Goal: Task Accomplishment & Management: Use online tool/utility

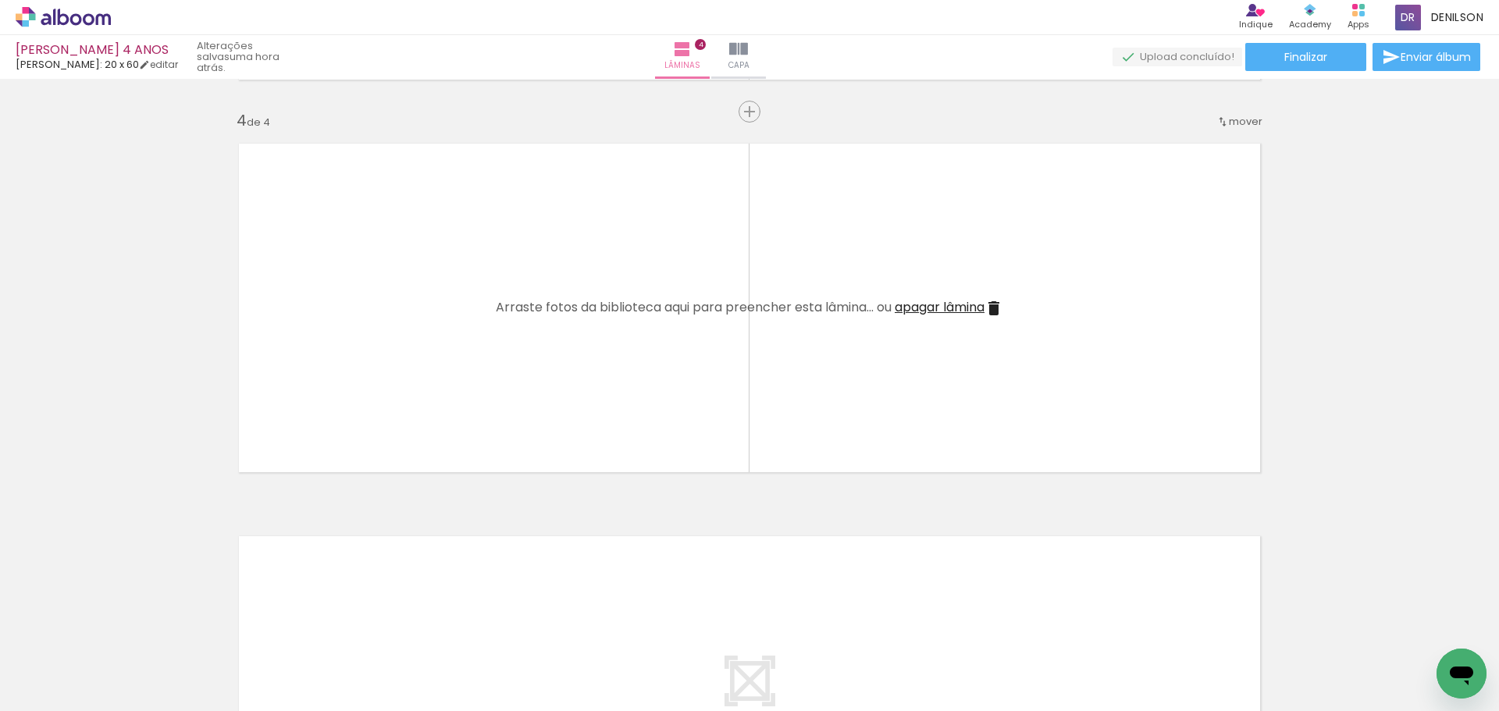
scroll to position [0, 977]
drag, startPoint x: 0, startPoint y: 0, endPoint x: 1418, endPoint y: 208, distance: 1432.9
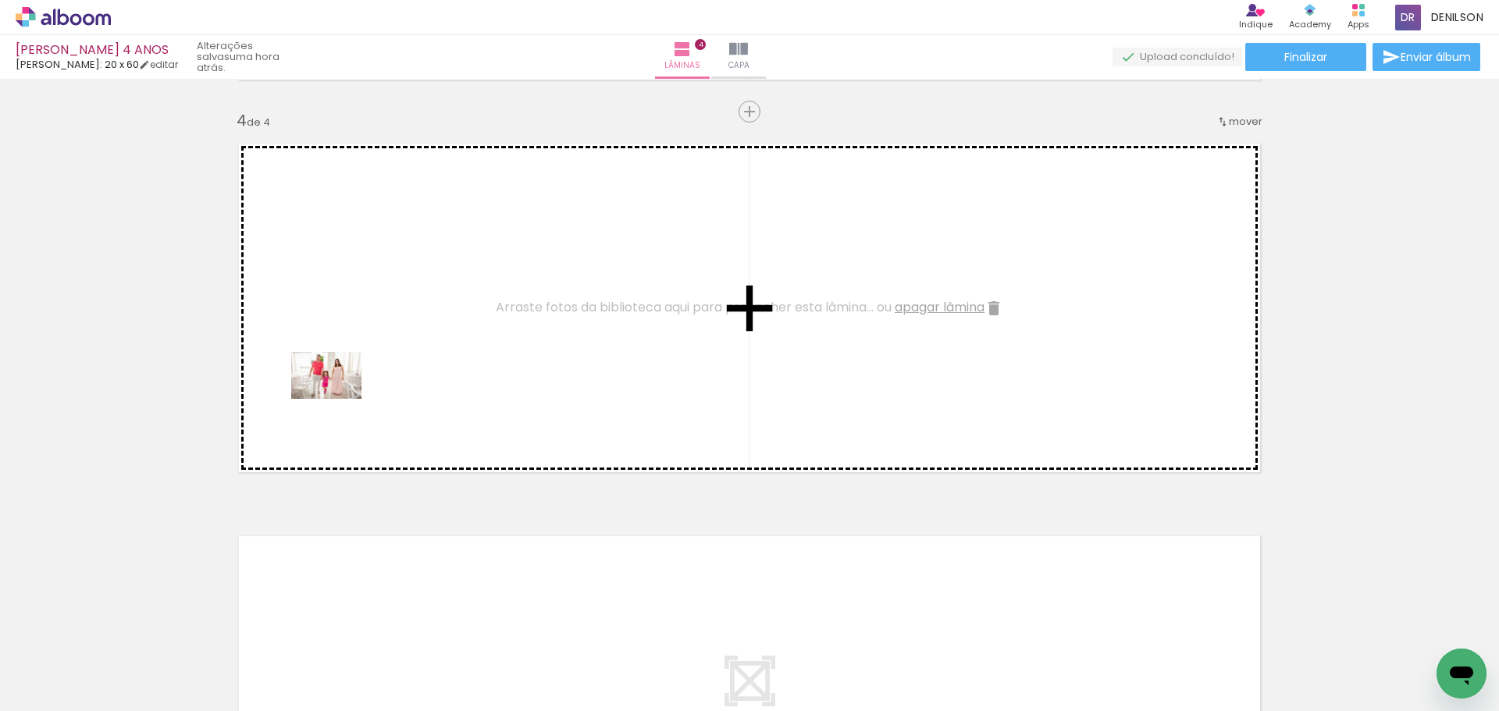
drag, startPoint x: 160, startPoint y: 669, endPoint x: 338, endPoint y: 397, distance: 324.8
click at [338, 397] on quentale-workspace at bounding box center [749, 355] width 1499 height 711
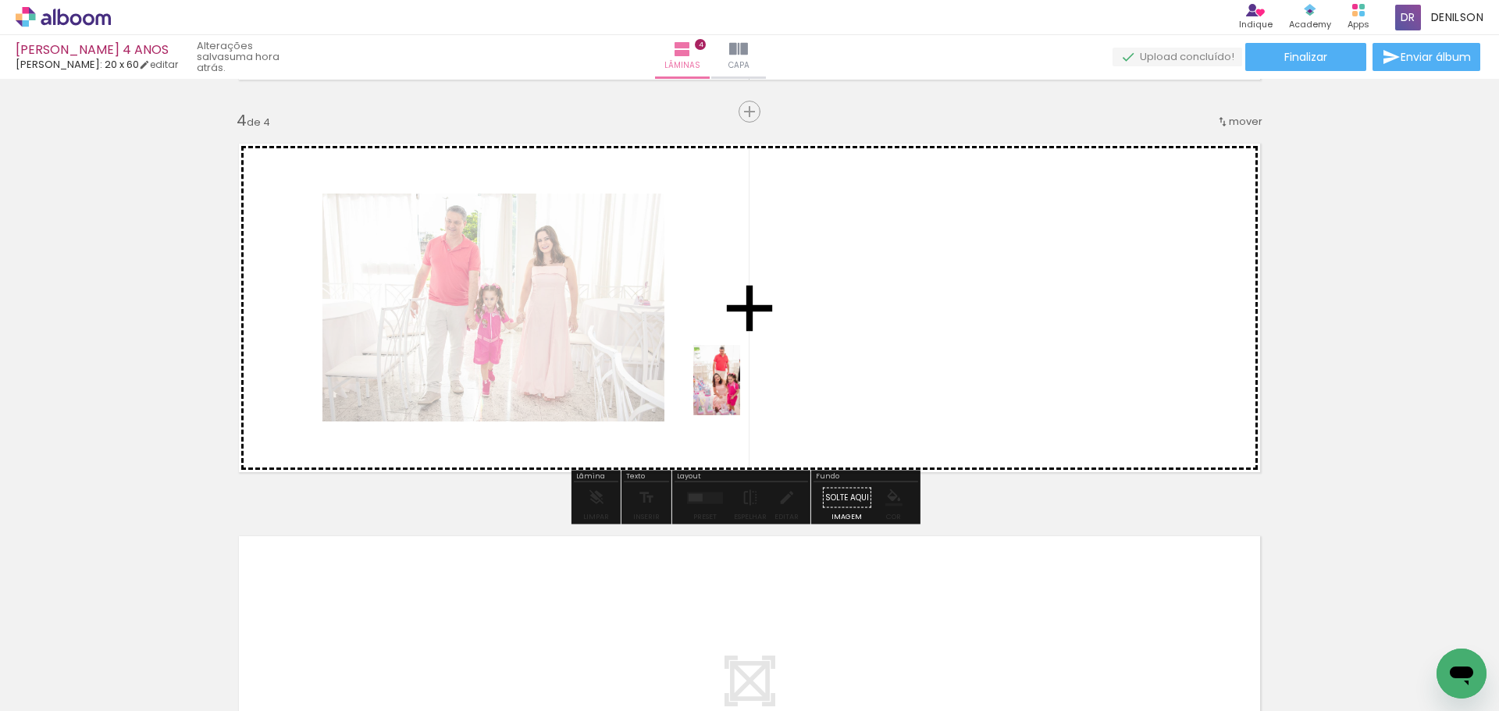
drag, startPoint x: 154, startPoint y: 674, endPoint x: 740, endPoint y: 392, distance: 650.5
click at [740, 392] on quentale-workspace at bounding box center [749, 355] width 1499 height 711
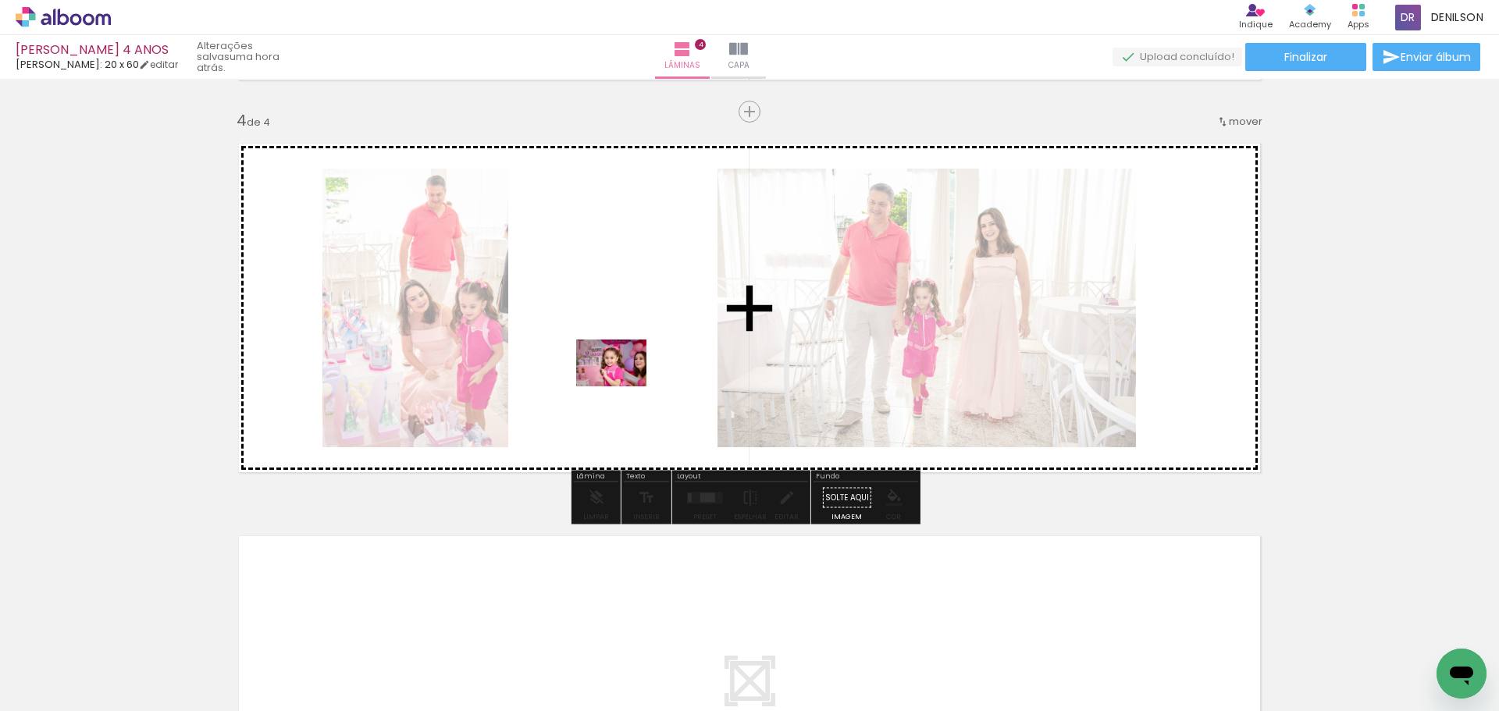
drag, startPoint x: 154, startPoint y: 670, endPoint x: 623, endPoint y: 386, distance: 548.1
click at [623, 386] on quentale-workspace at bounding box center [749, 355] width 1499 height 711
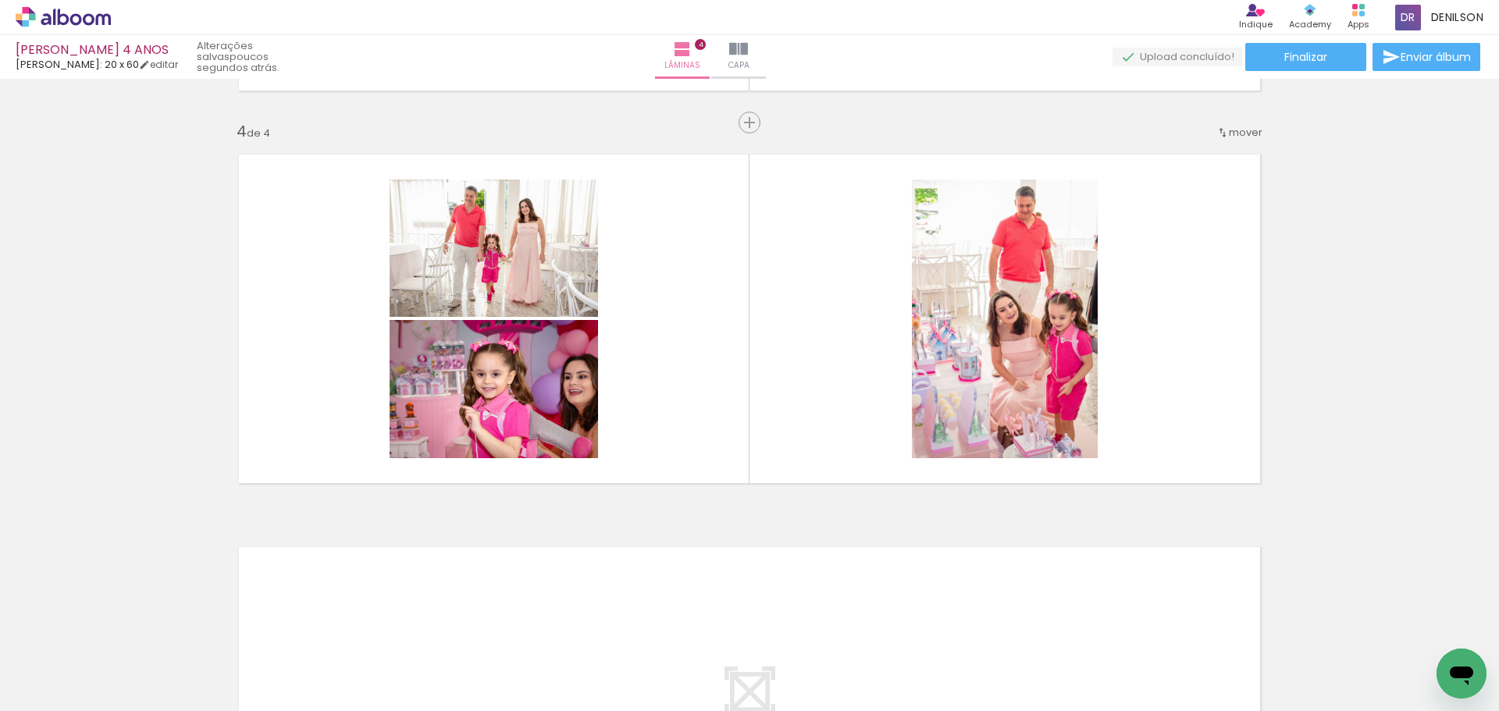
scroll to position [1171, 0]
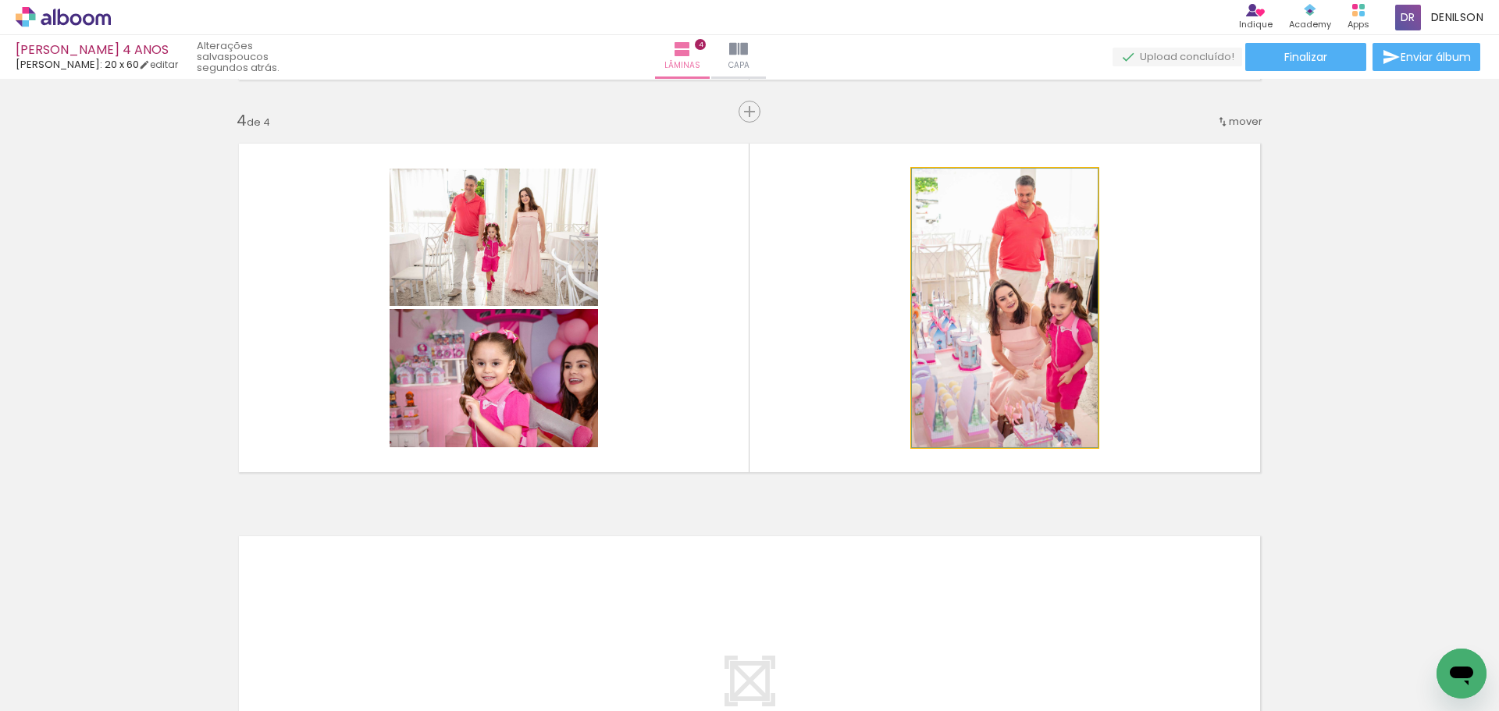
click at [1013, 331] on quentale-photo at bounding box center [1005, 308] width 186 height 279
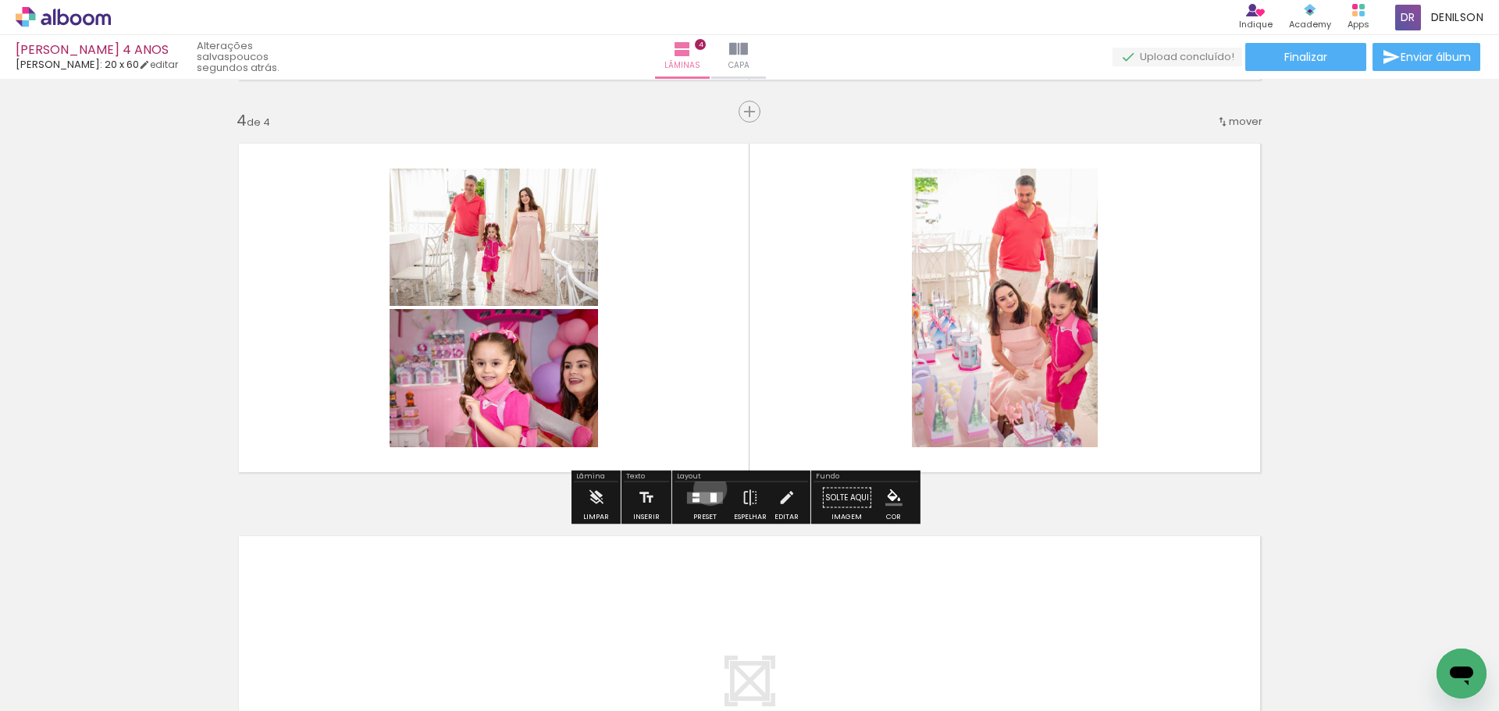
click at [706, 489] on div at bounding box center [705, 497] width 42 height 31
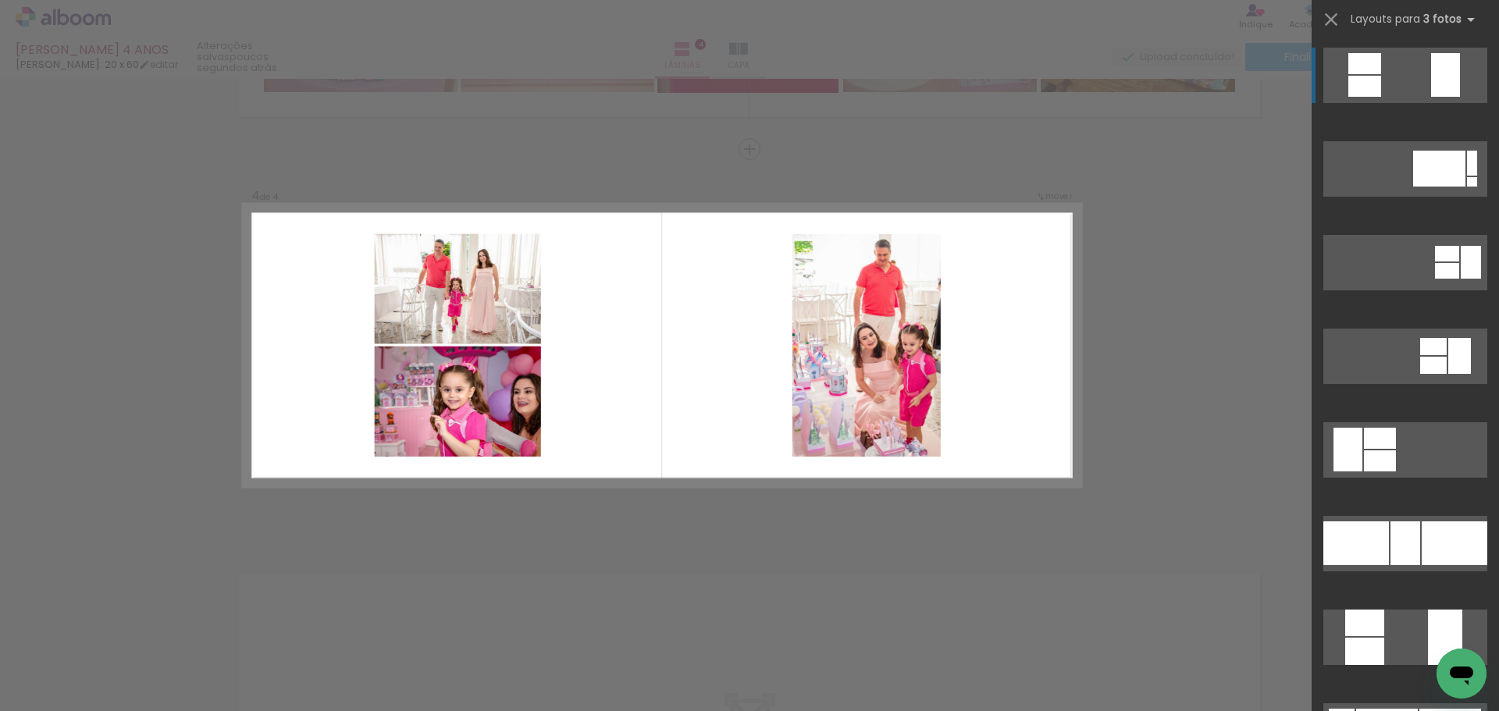
scroll to position [1133, 0]
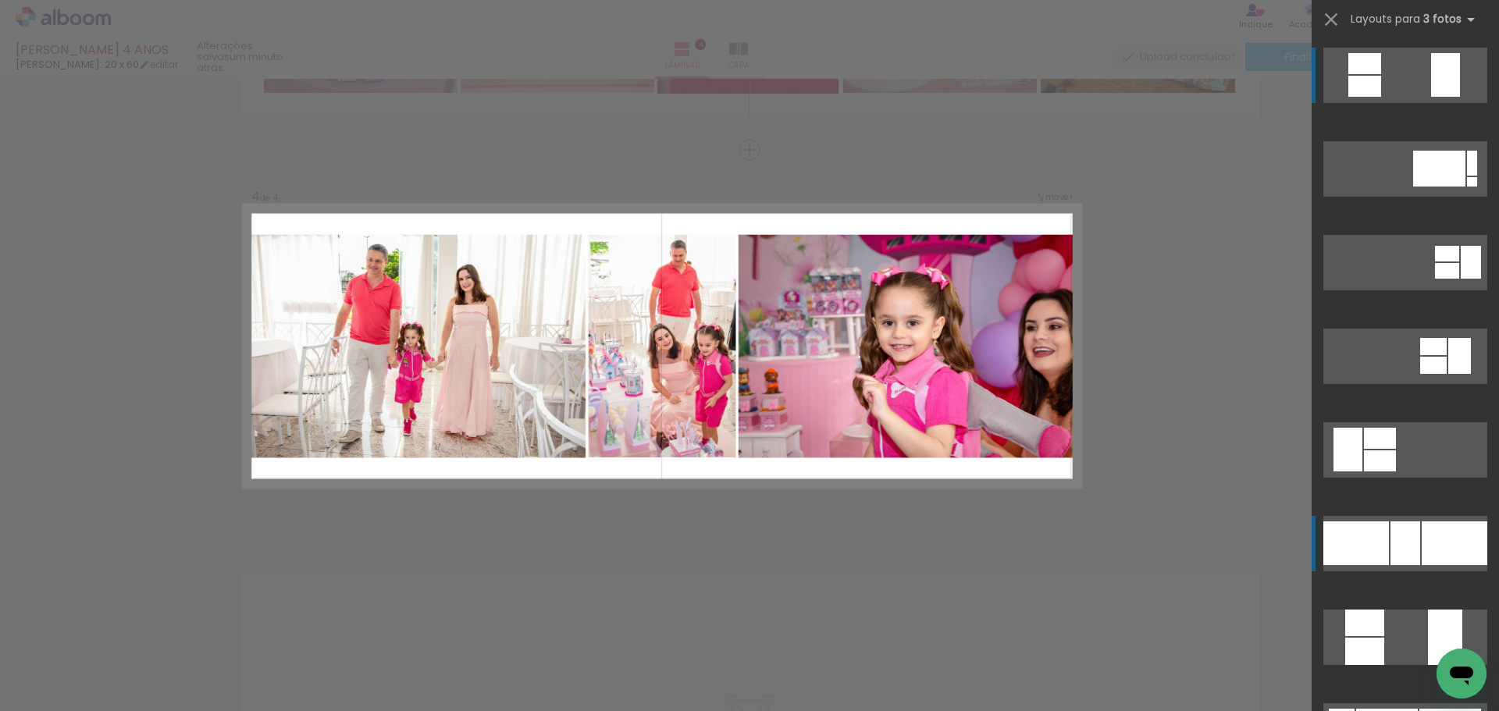
click at [1422, 534] on div at bounding box center [1455, 543] width 66 height 44
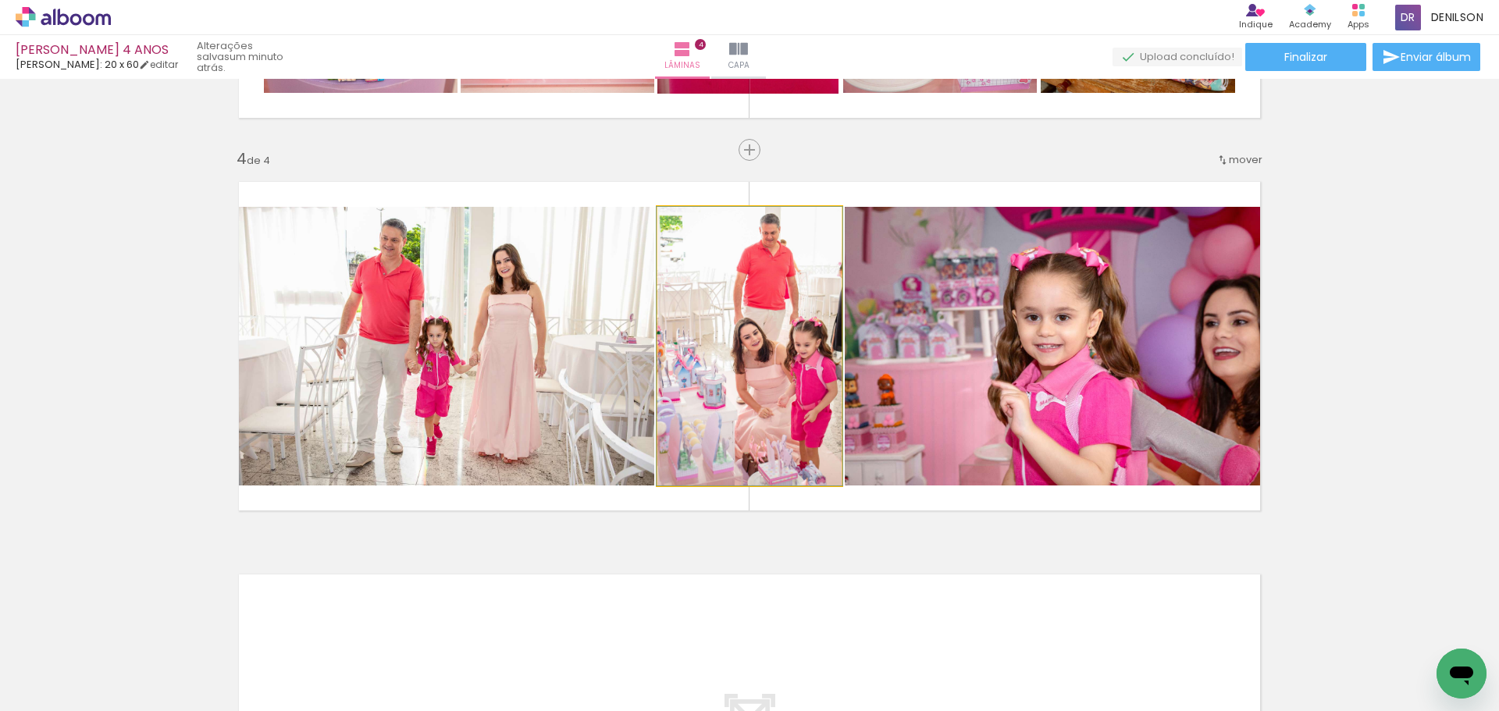
click at [773, 355] on quentale-photo at bounding box center [749, 346] width 184 height 279
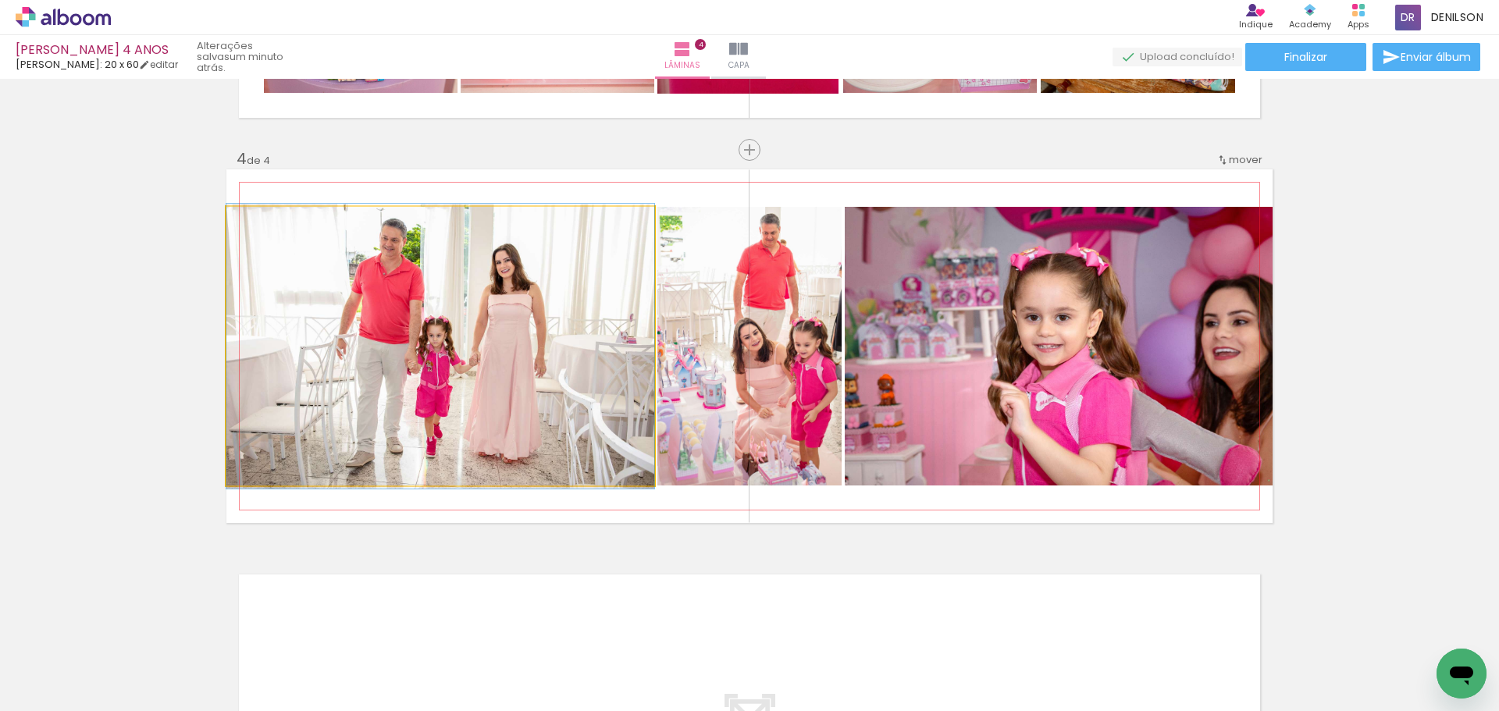
click at [590, 365] on quentale-photo at bounding box center [440, 346] width 428 height 279
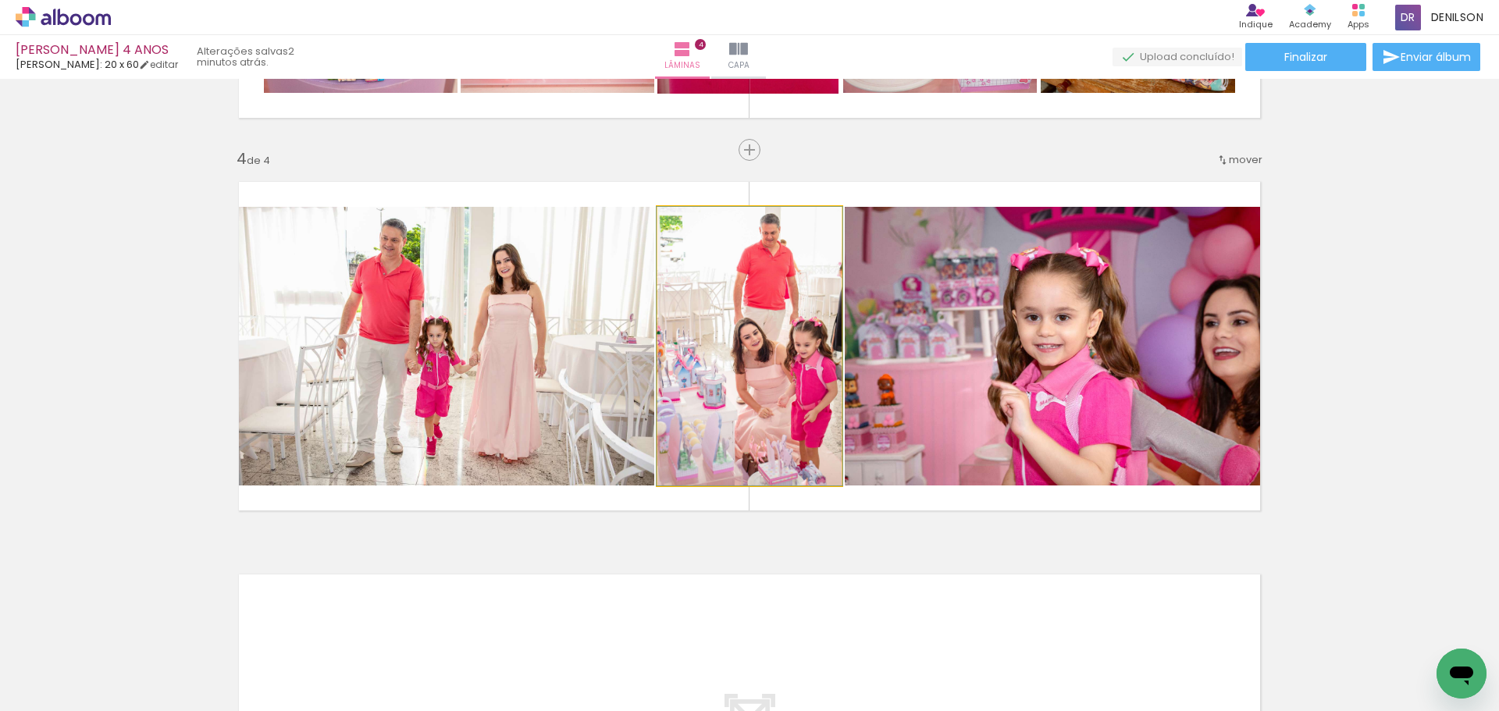
click at [748, 364] on quentale-photo at bounding box center [749, 346] width 184 height 279
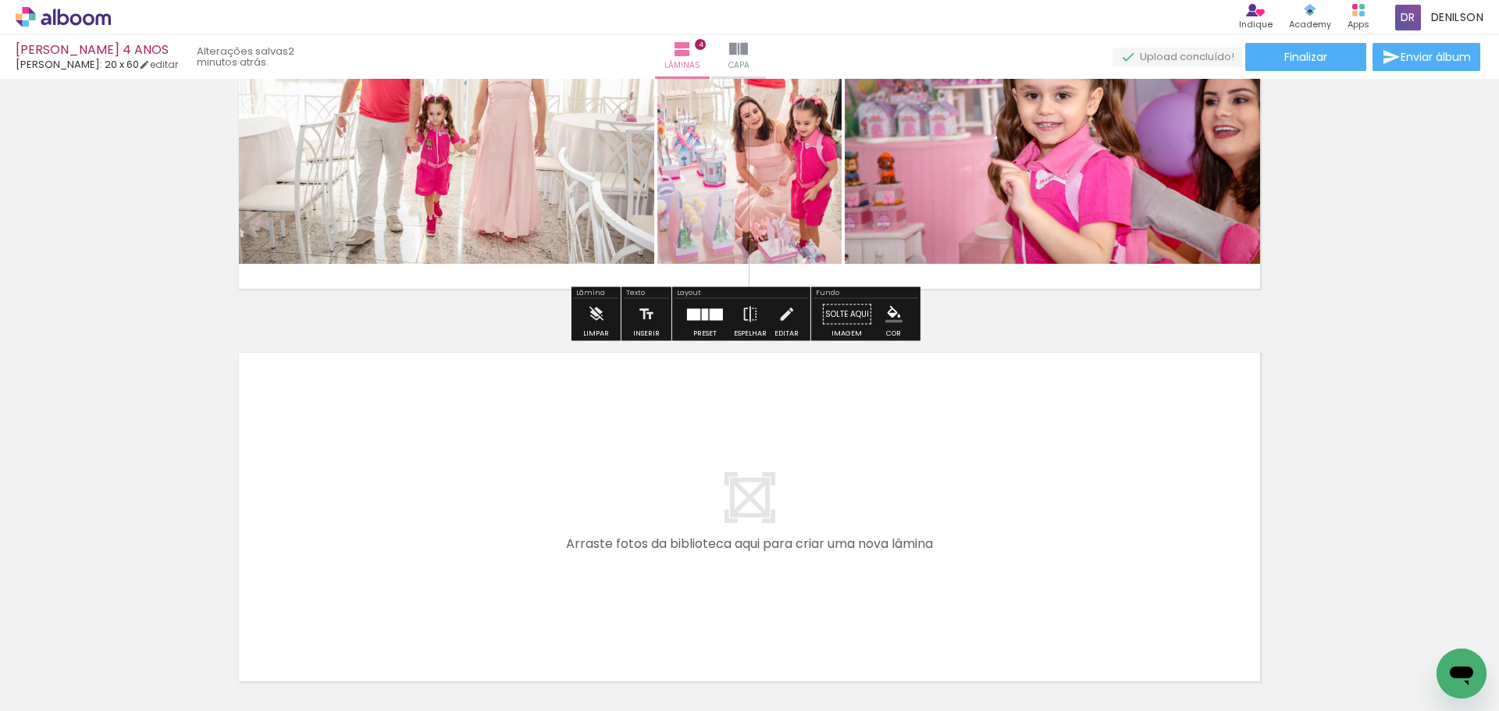
scroll to position [1489, 0]
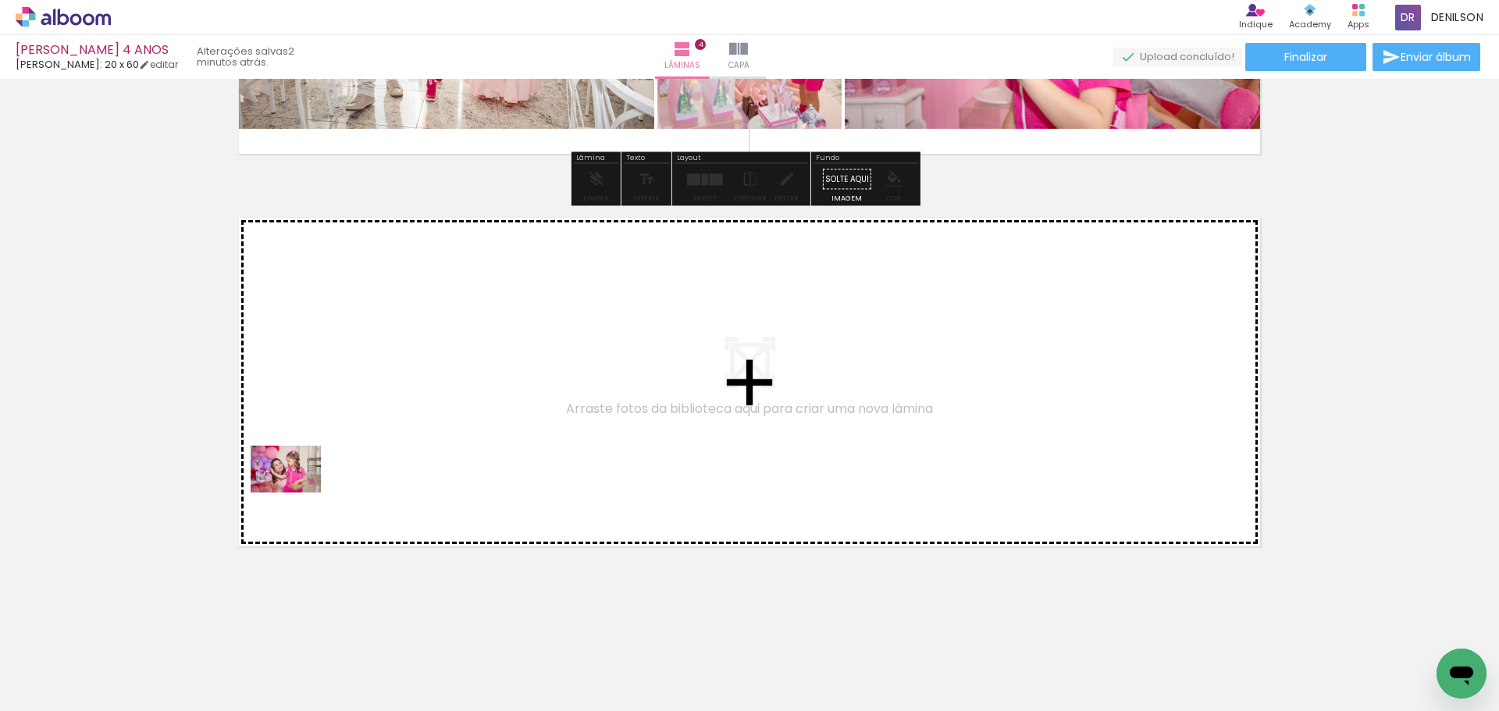
drag, startPoint x: 230, startPoint y: 612, endPoint x: 300, endPoint y: 488, distance: 142.6
click at [300, 488] on quentale-workspace at bounding box center [749, 355] width 1499 height 711
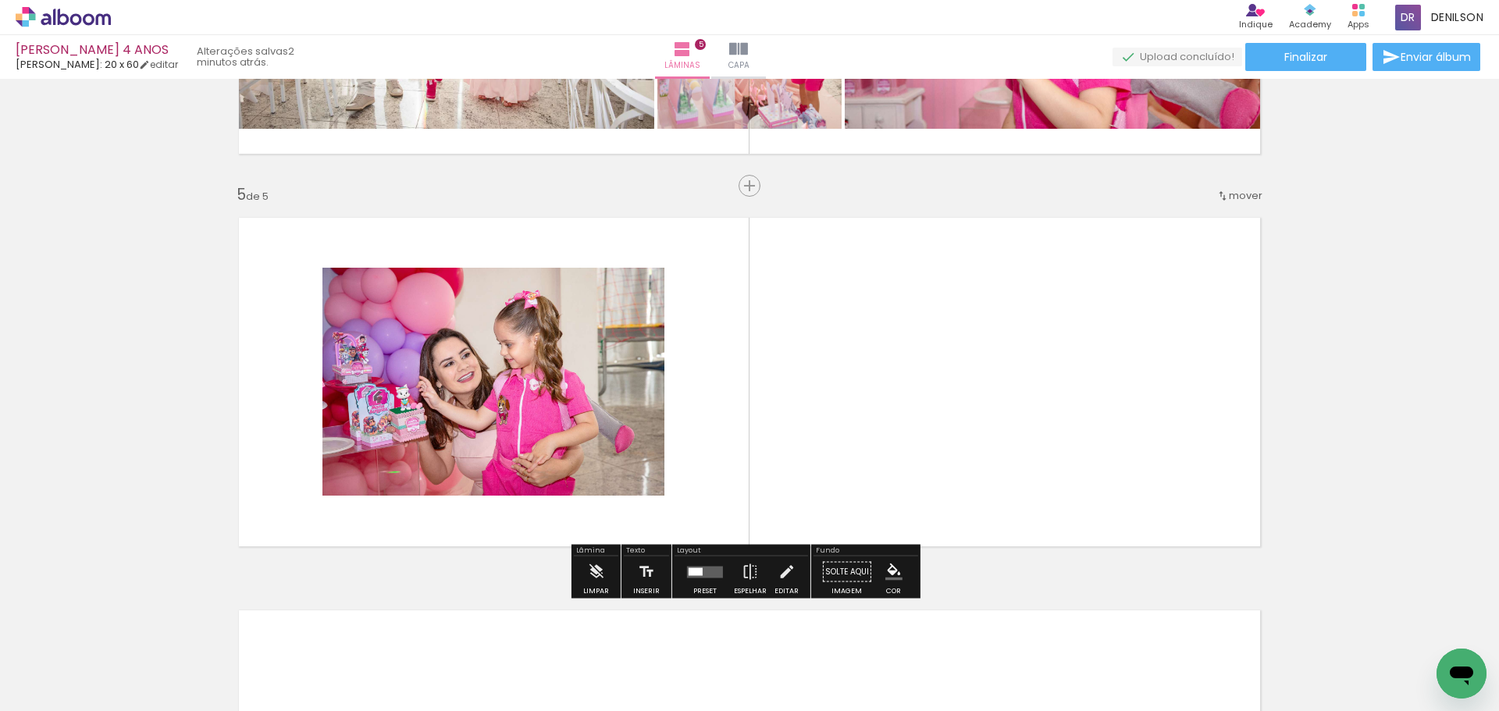
scroll to position [1525, 0]
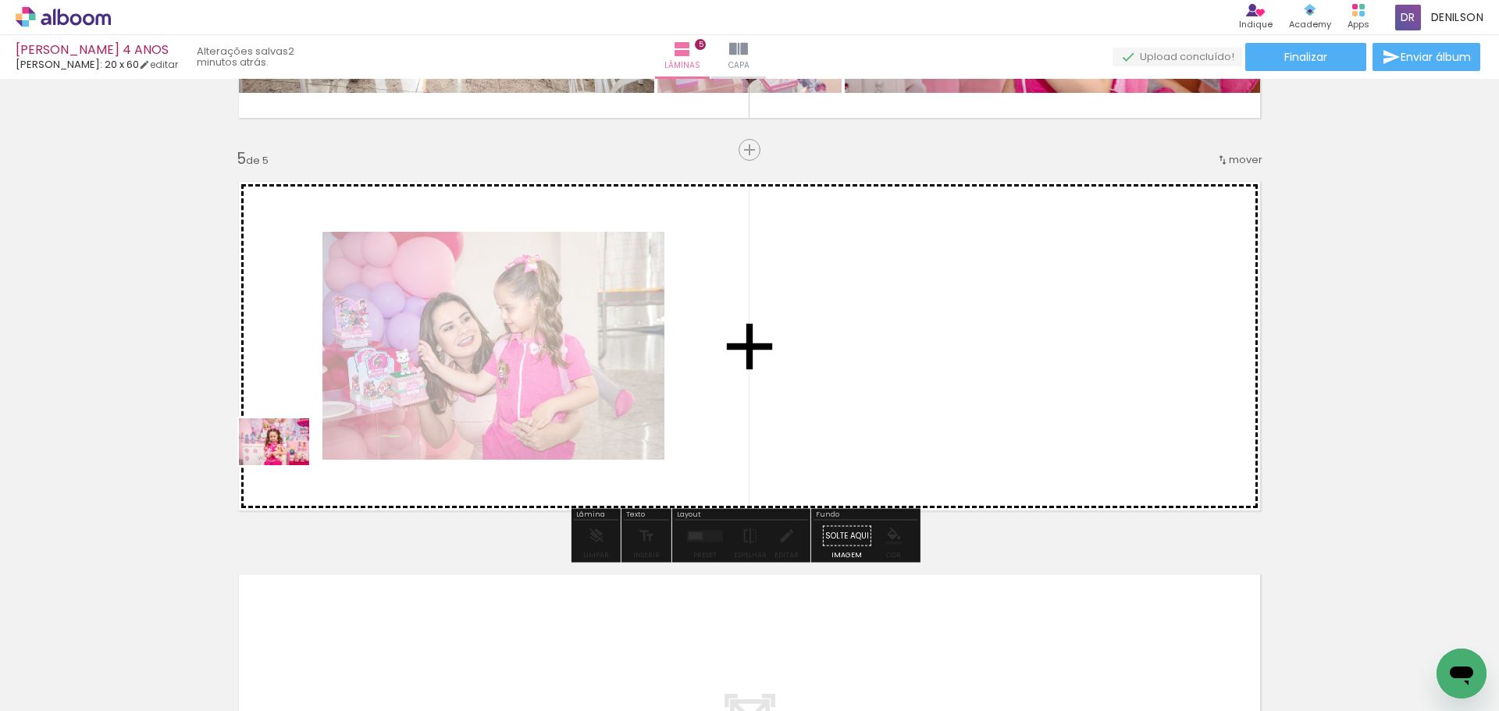
drag, startPoint x: 161, startPoint y: 668, endPoint x: 287, endPoint y: 464, distance: 240.5
click at [287, 464] on quentale-workspace at bounding box center [749, 355] width 1499 height 711
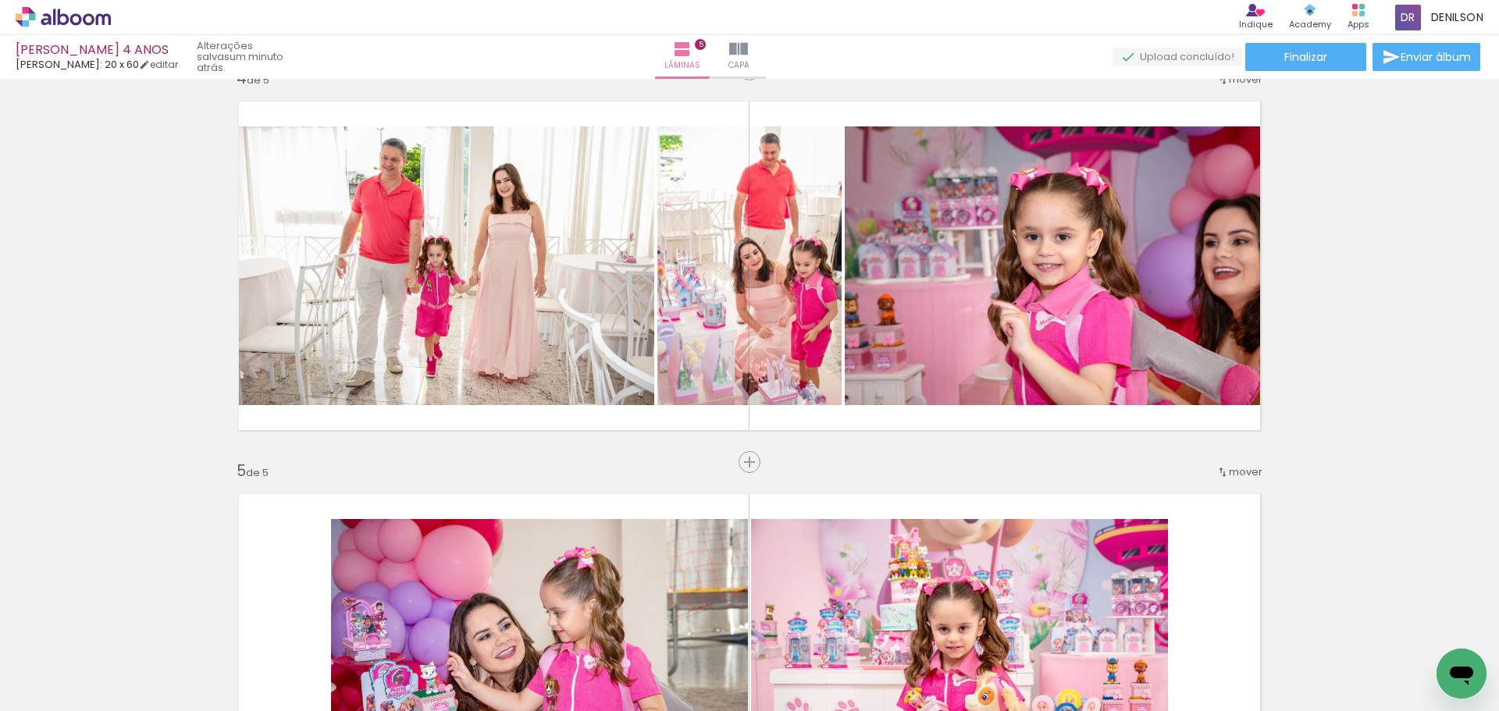
scroll to position [1291, 0]
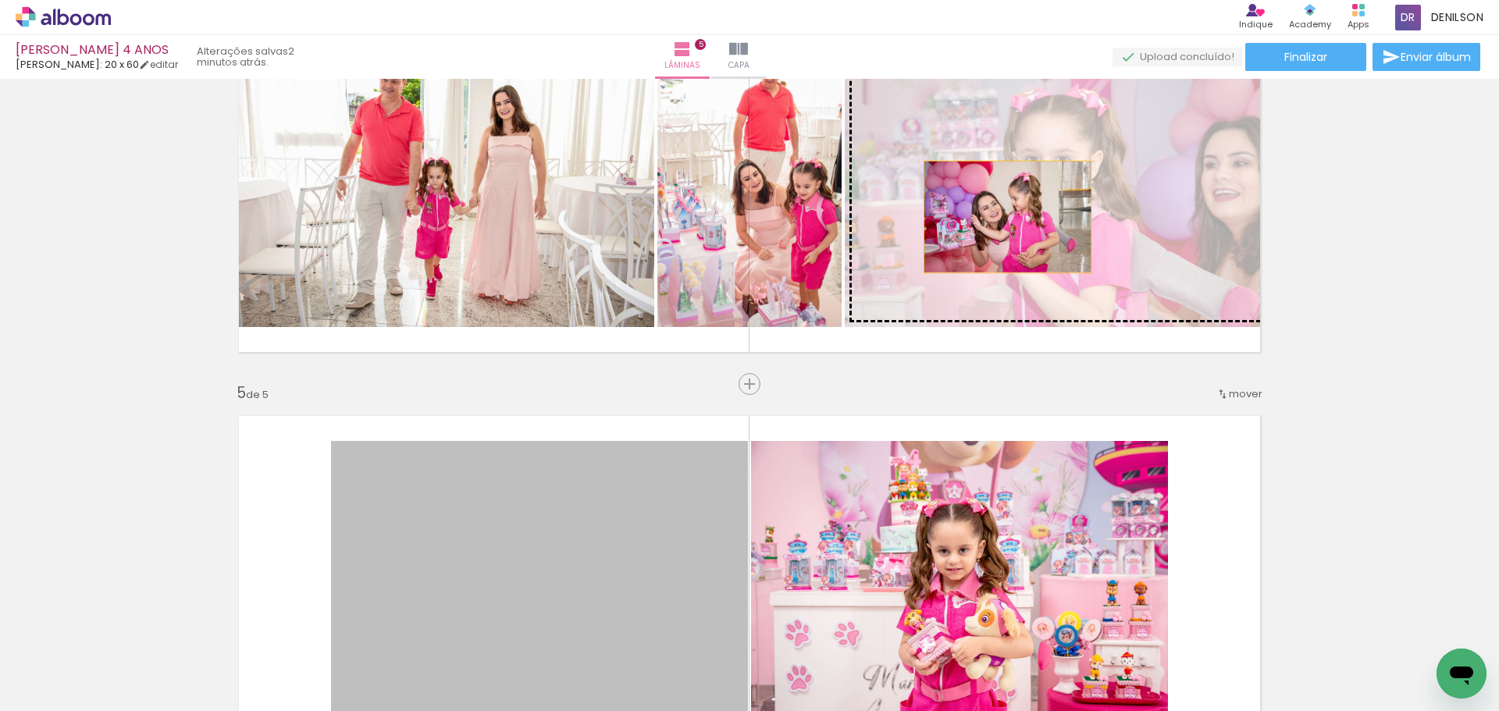
drag, startPoint x: 553, startPoint y: 564, endPoint x: 1002, endPoint y: 217, distance: 566.5
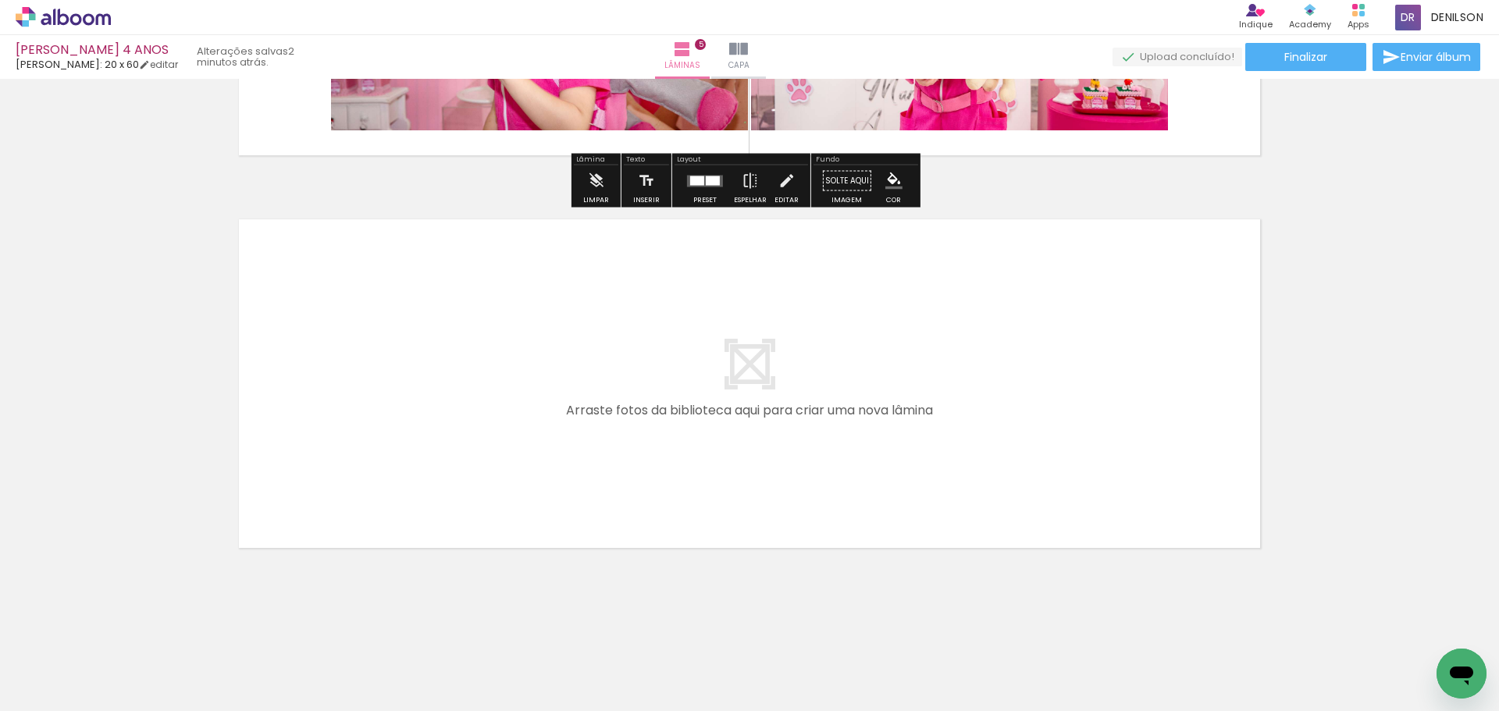
scroll to position [1882, 0]
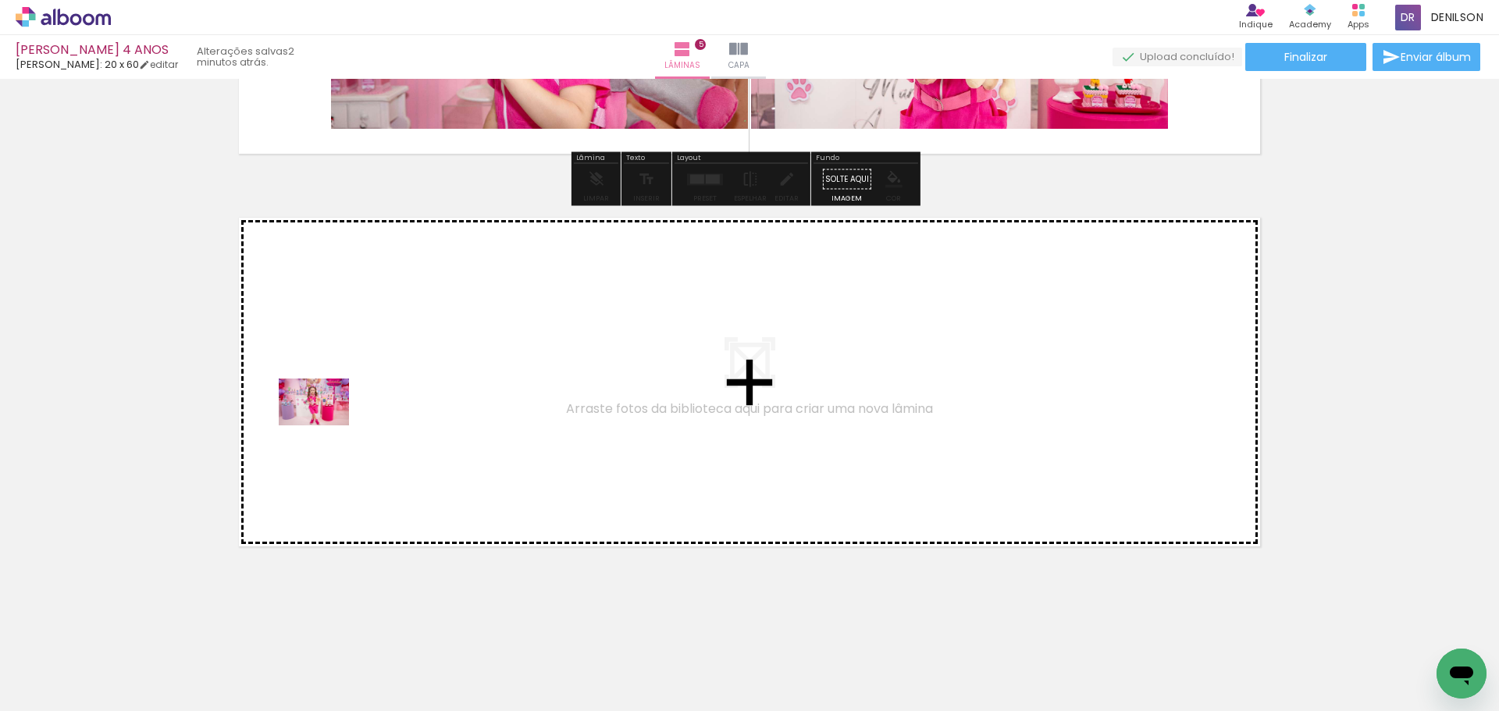
drag, startPoint x: 163, startPoint y: 664, endPoint x: 326, endPoint y: 425, distance: 288.2
click at [326, 425] on quentale-workspace at bounding box center [749, 355] width 1499 height 711
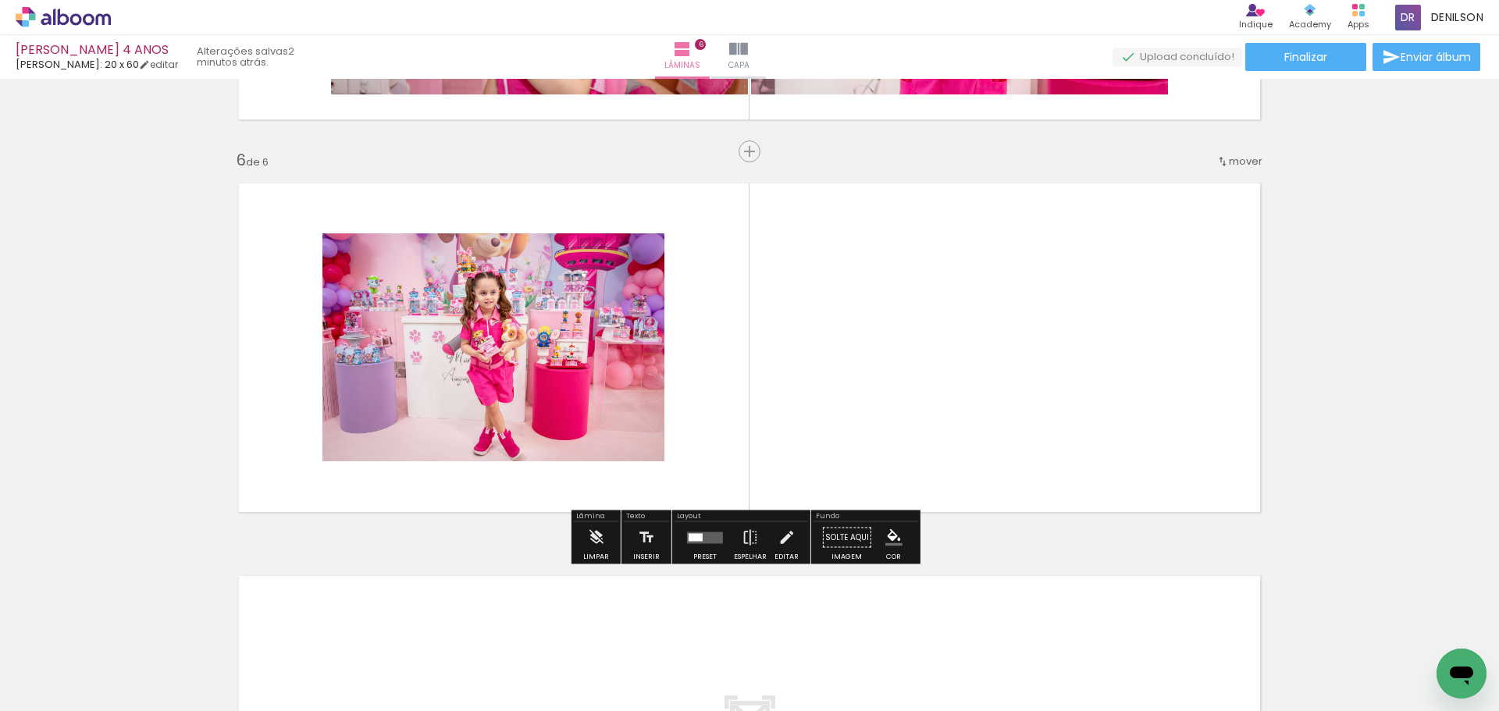
scroll to position [1918, 0]
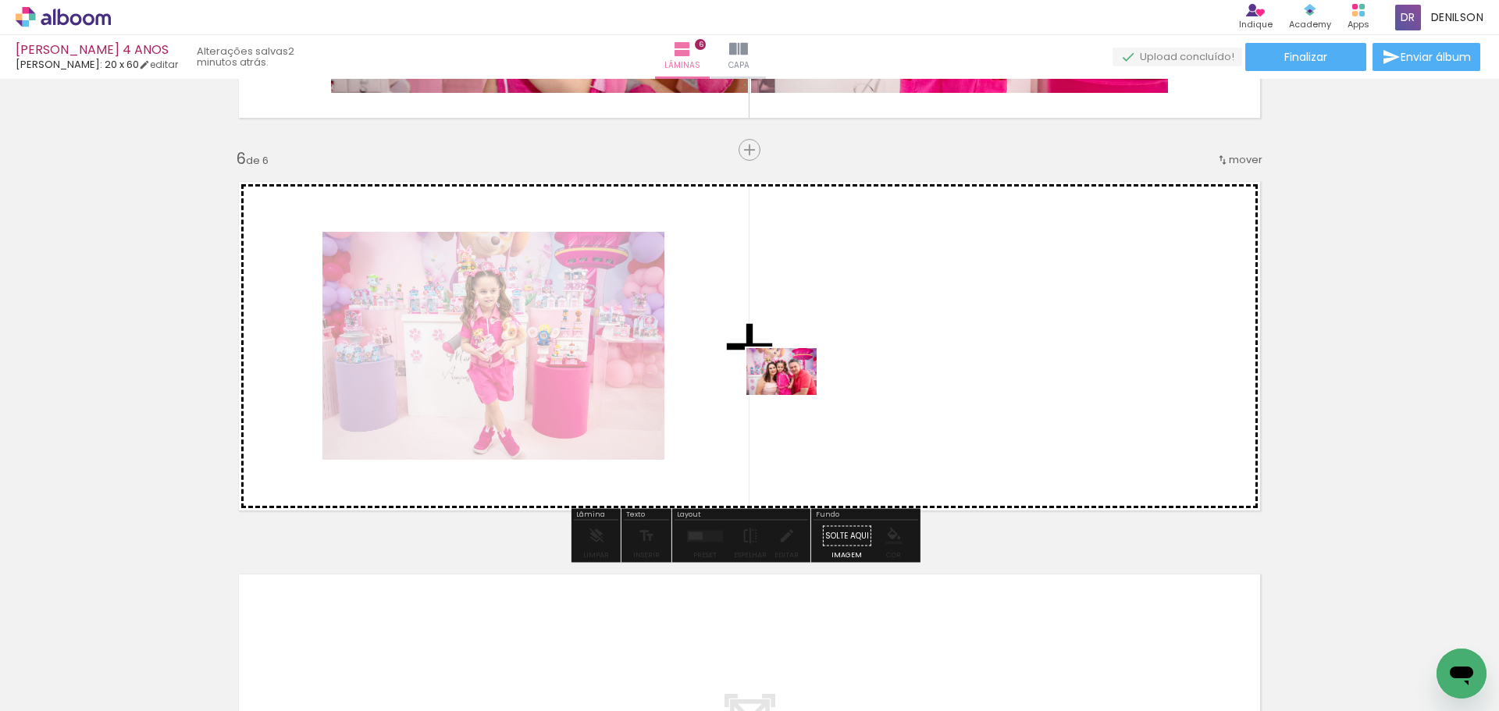
drag, startPoint x: 163, startPoint y: 665, endPoint x: 842, endPoint y: 386, distance: 734.4
click at [842, 386] on quentale-workspace at bounding box center [749, 355] width 1499 height 711
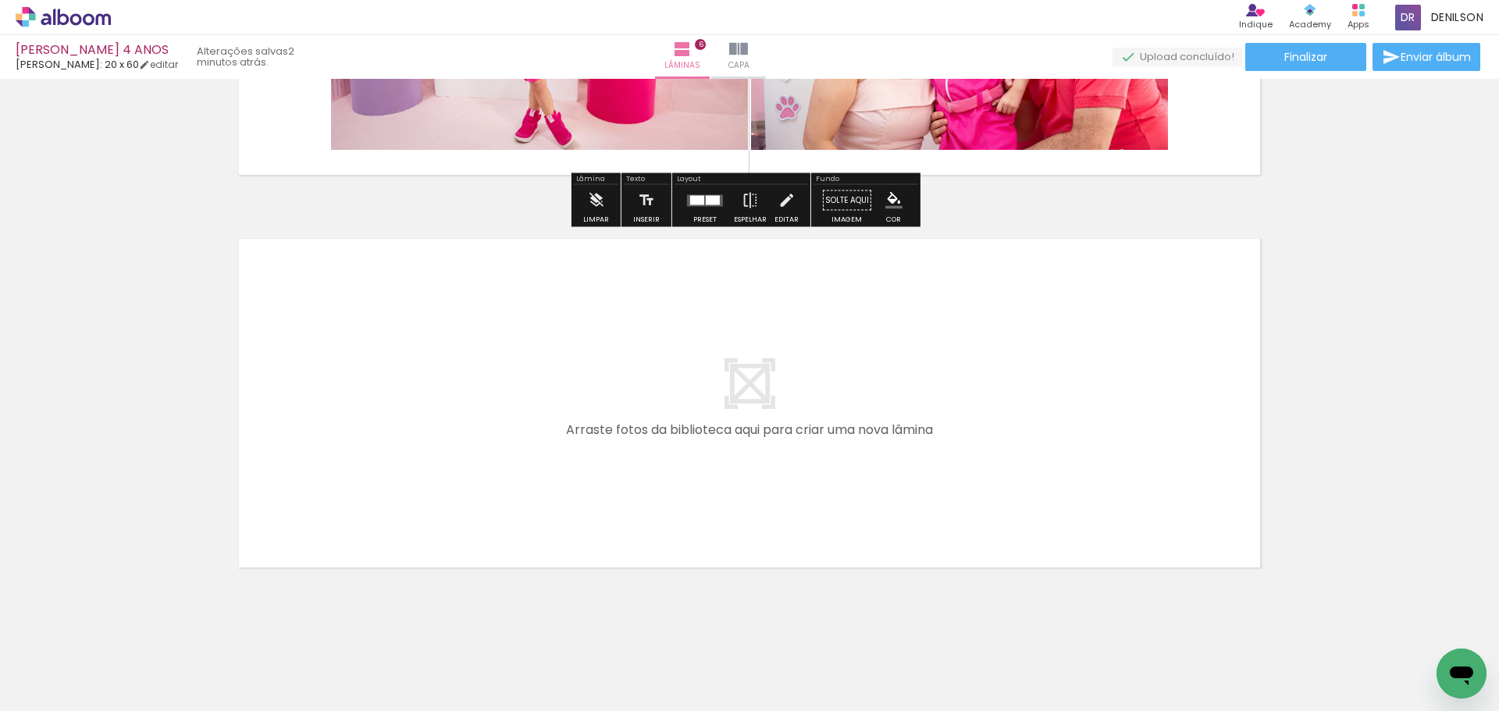
scroll to position [2275, 0]
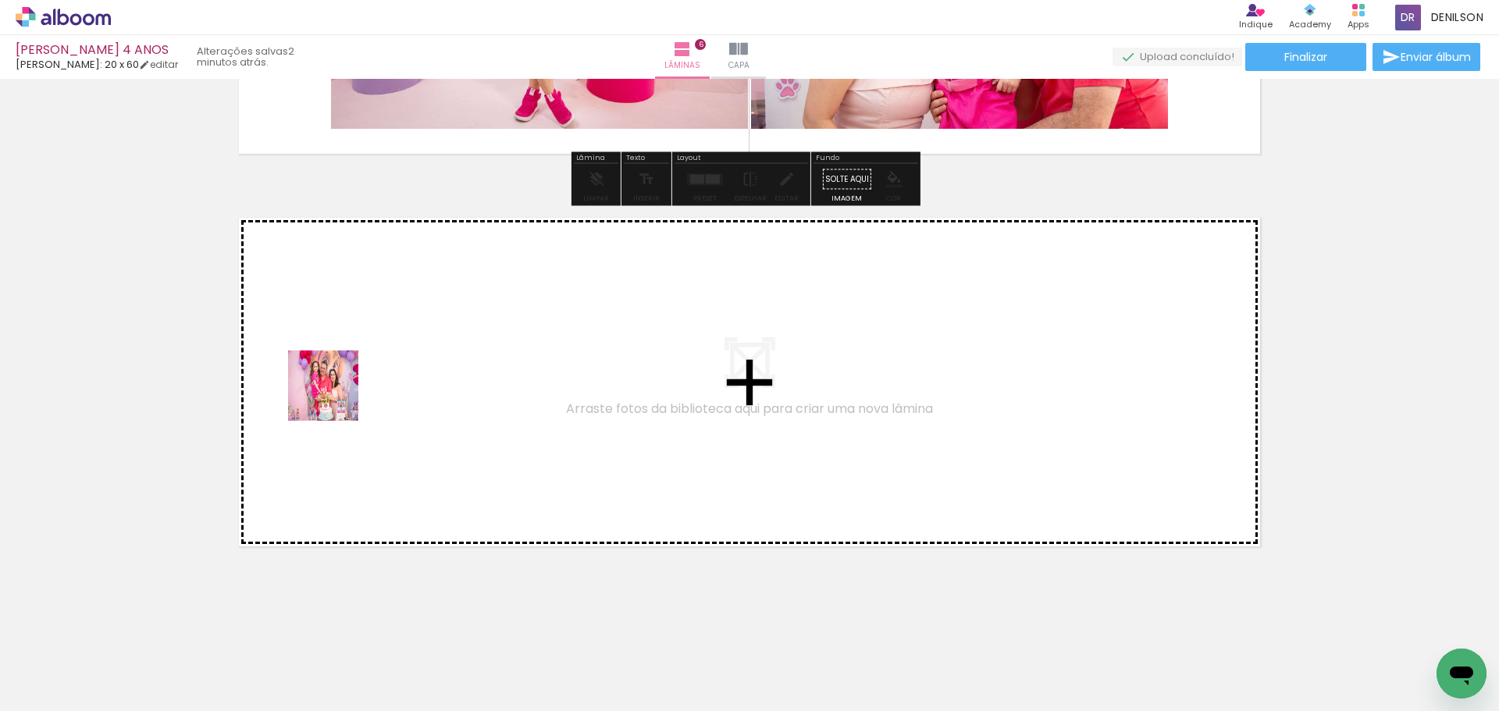
drag, startPoint x: 156, startPoint y: 660, endPoint x: 335, endPoint y: 397, distance: 317.4
click at [335, 397] on quentale-workspace at bounding box center [749, 355] width 1499 height 711
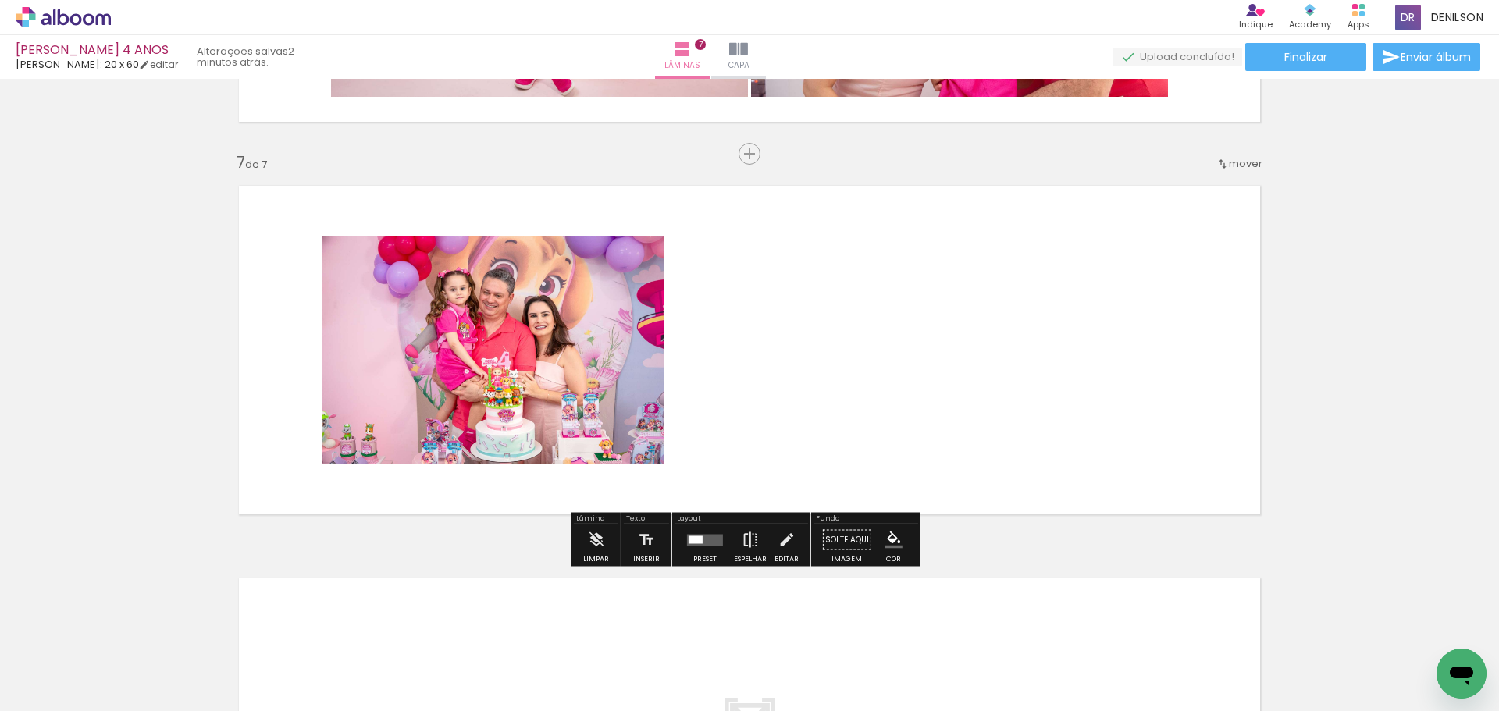
scroll to position [2311, 0]
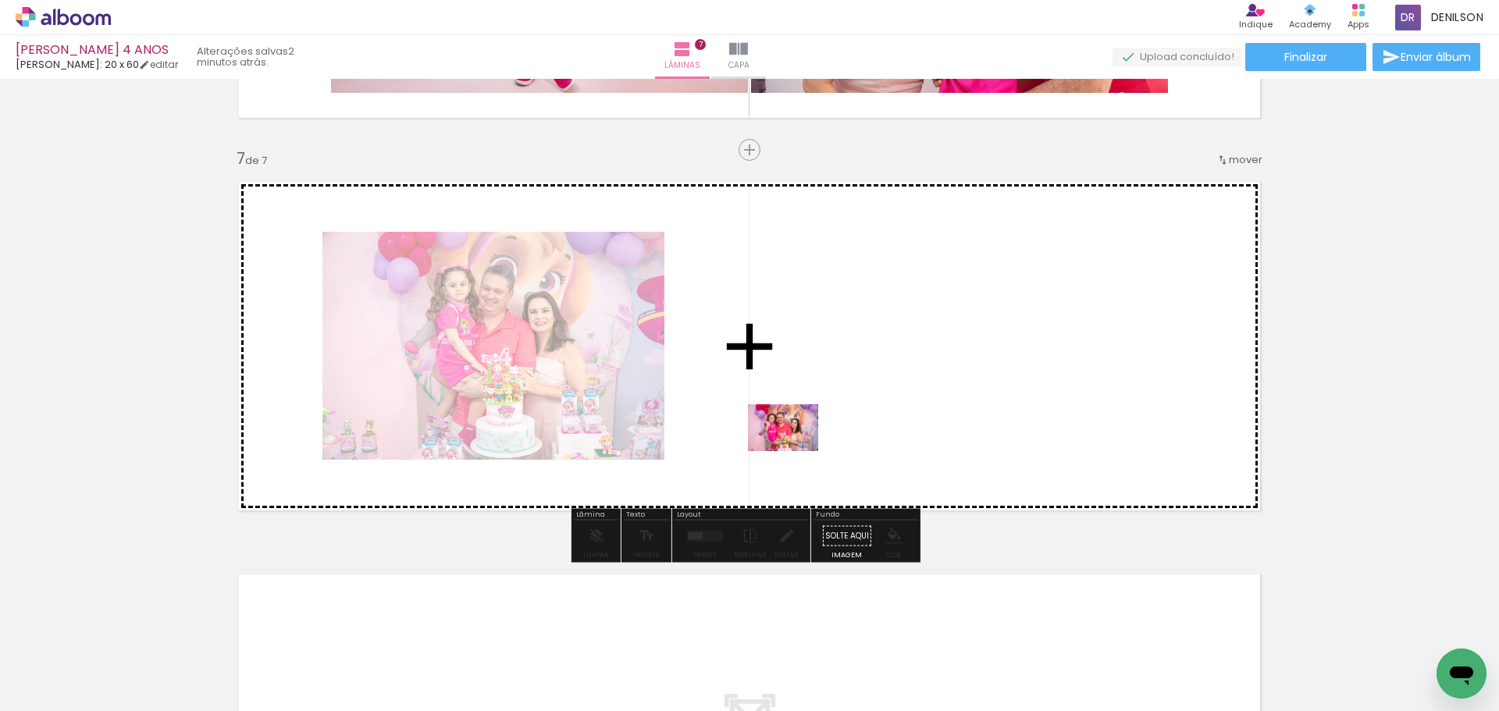
drag, startPoint x: 171, startPoint y: 670, endPoint x: 795, endPoint y: 451, distance: 660.9
click at [795, 451] on quentale-workspace at bounding box center [749, 355] width 1499 height 711
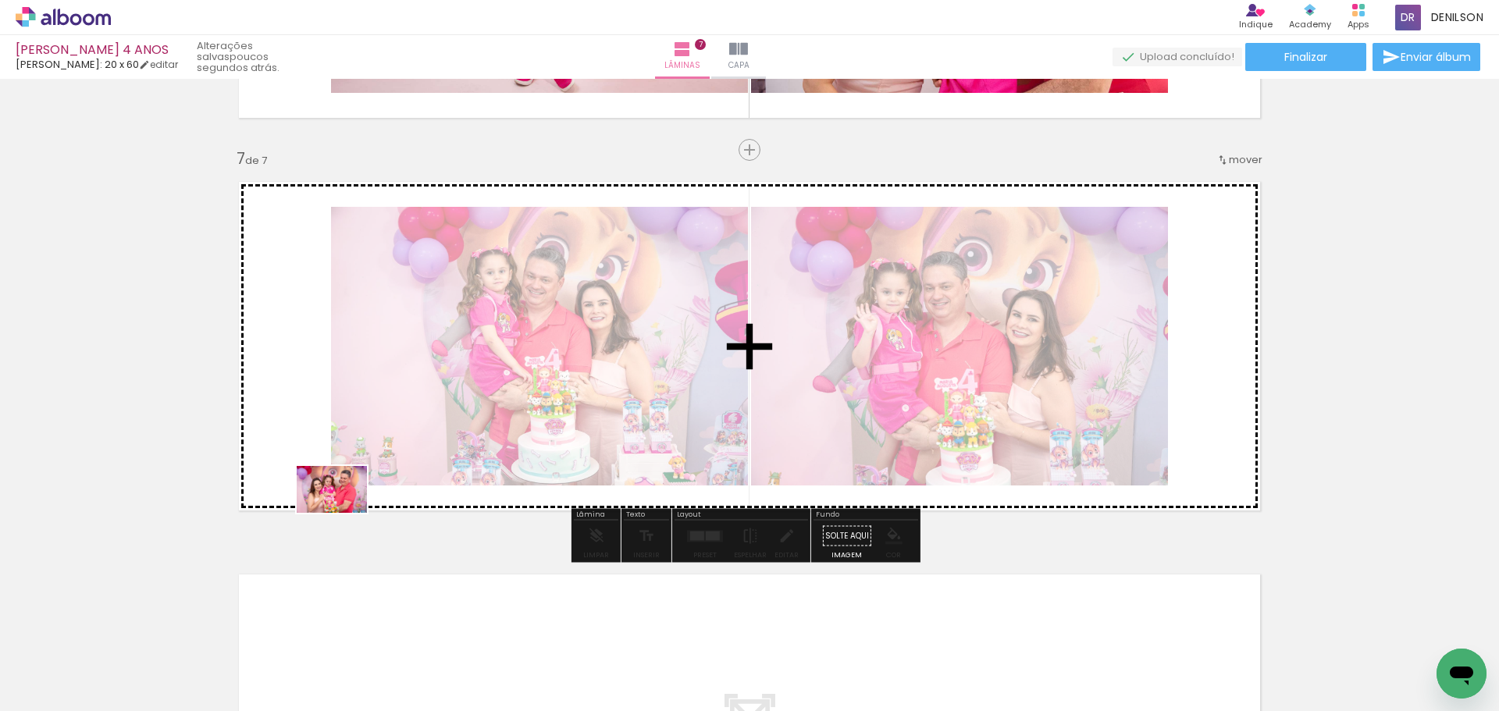
drag, startPoint x: 145, startPoint y: 669, endPoint x: 378, endPoint y: 468, distance: 307.7
click at [378, 468] on quentale-workspace at bounding box center [749, 355] width 1499 height 711
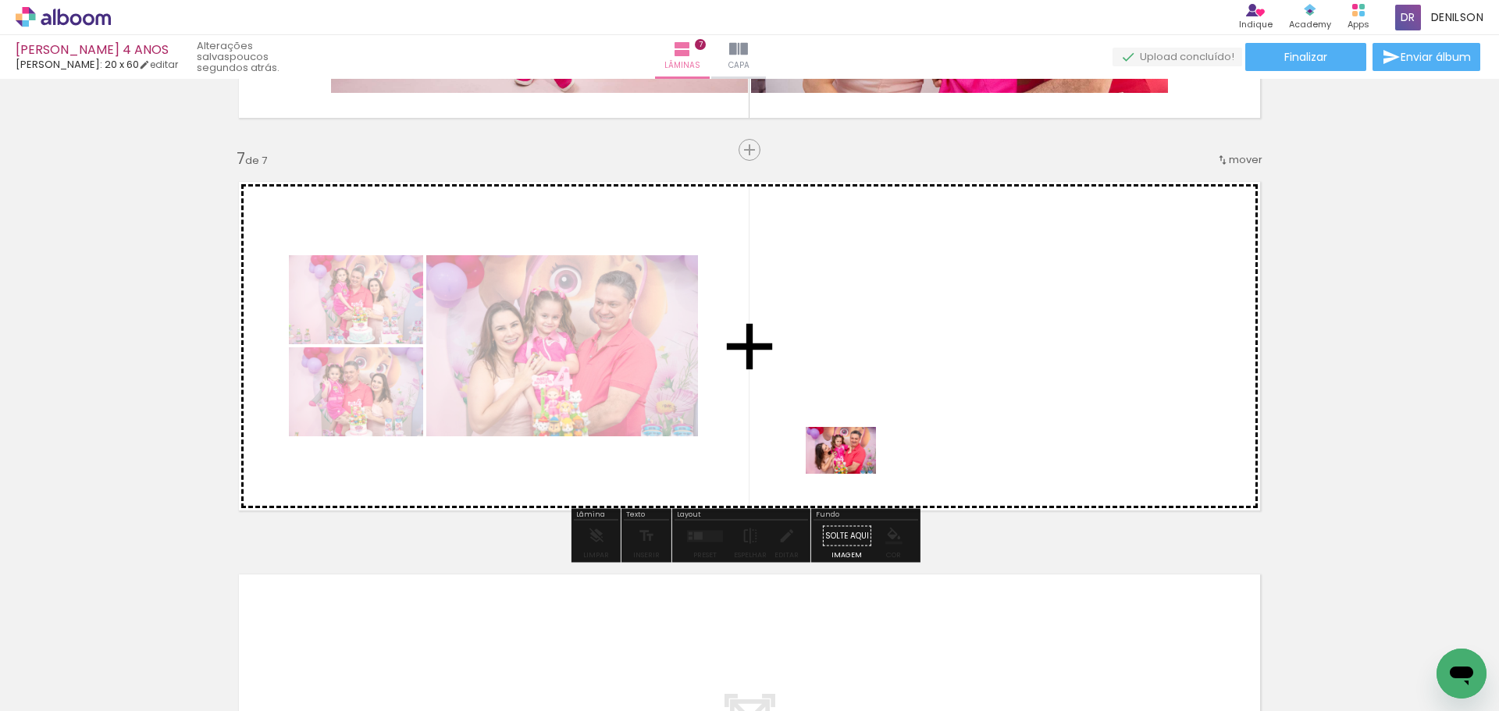
drag, startPoint x: 165, startPoint y: 665, endPoint x: 852, endPoint y: 474, distance: 713.8
click at [852, 474] on quentale-workspace at bounding box center [749, 355] width 1499 height 711
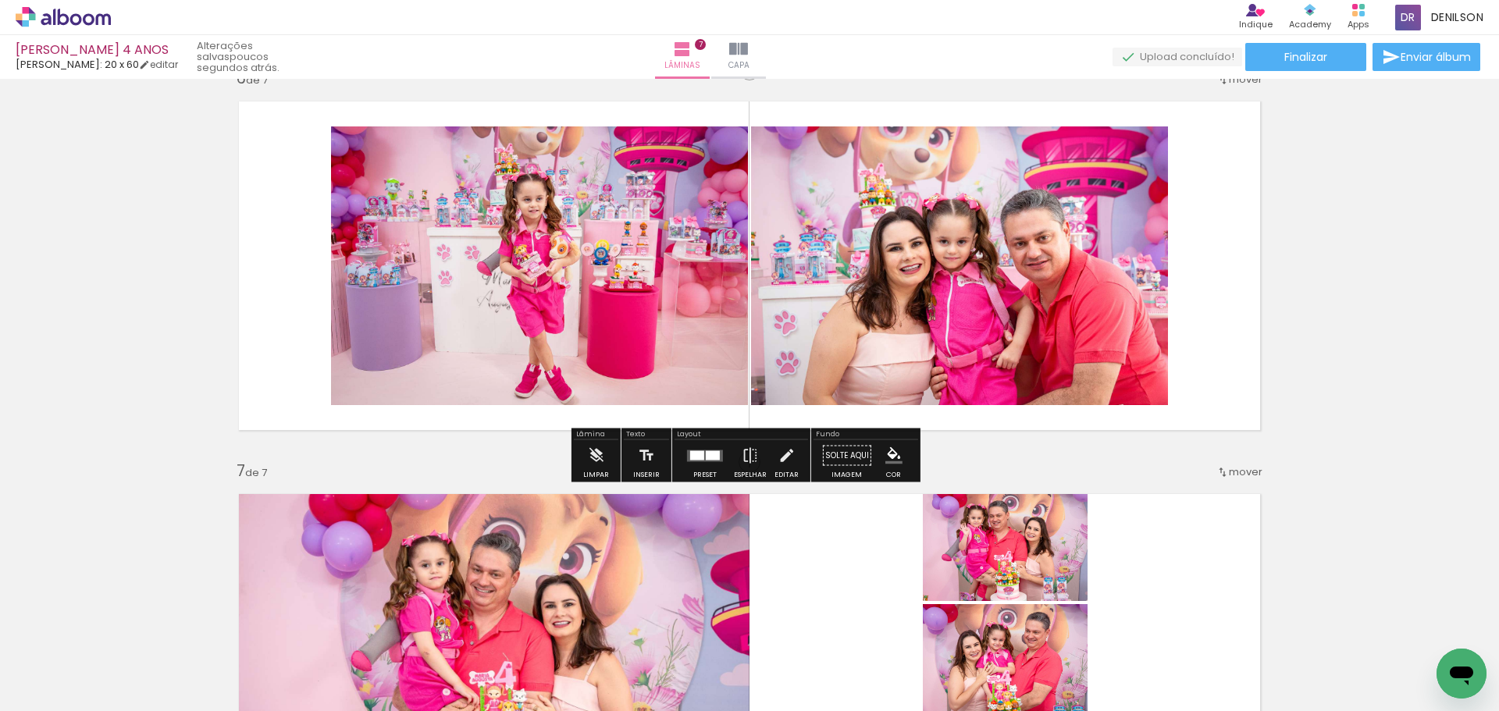
scroll to position [1920, 0]
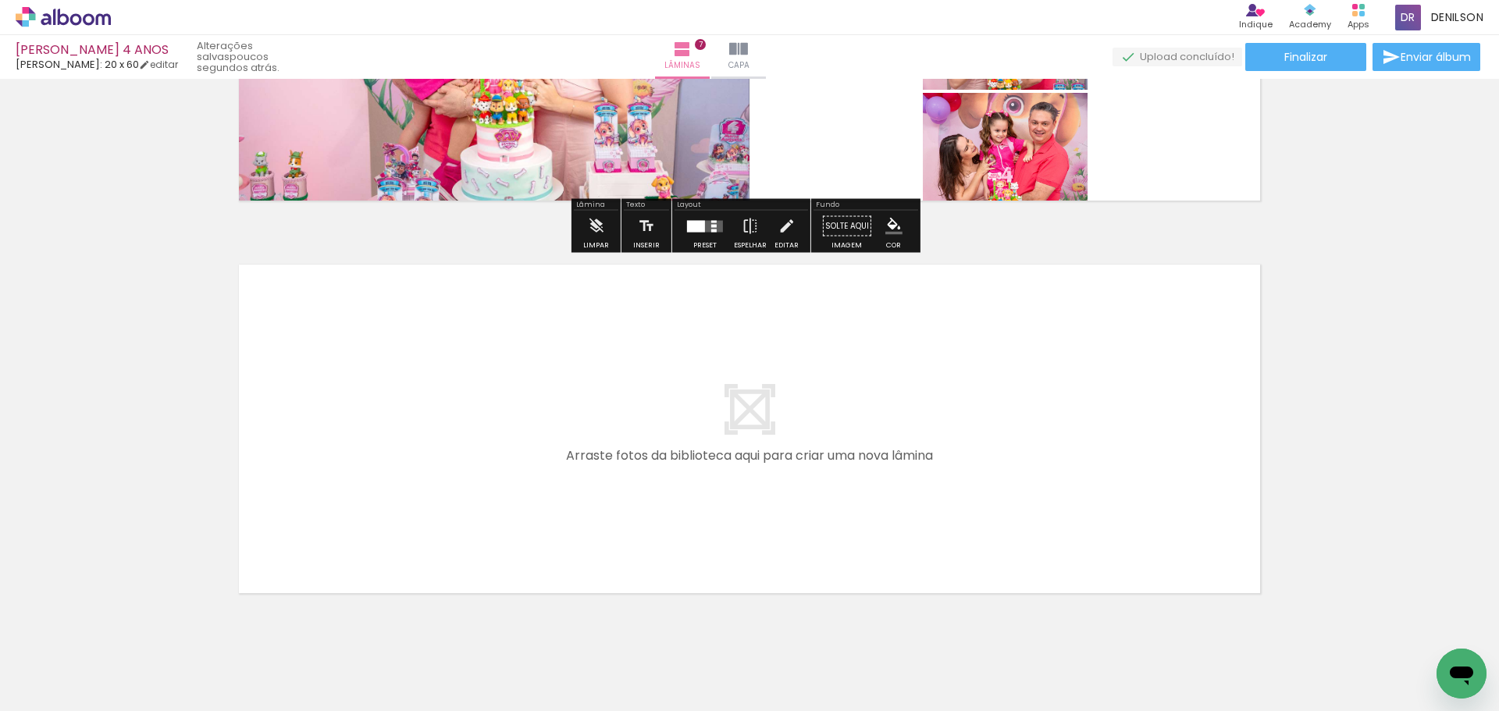
scroll to position [2623, 0]
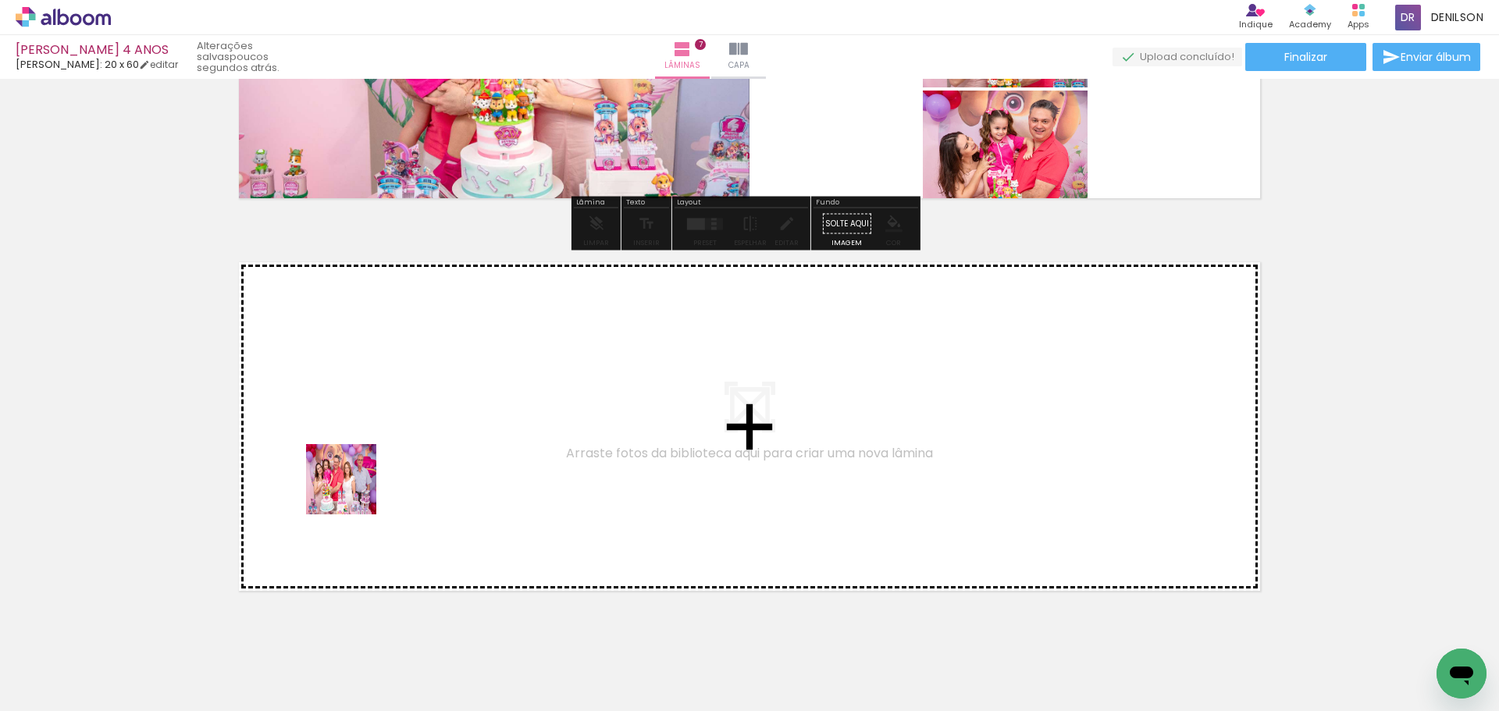
drag, startPoint x: 154, startPoint y: 657, endPoint x: 354, endPoint y: 489, distance: 261.0
click at [354, 489] on quentale-workspace at bounding box center [749, 355] width 1499 height 711
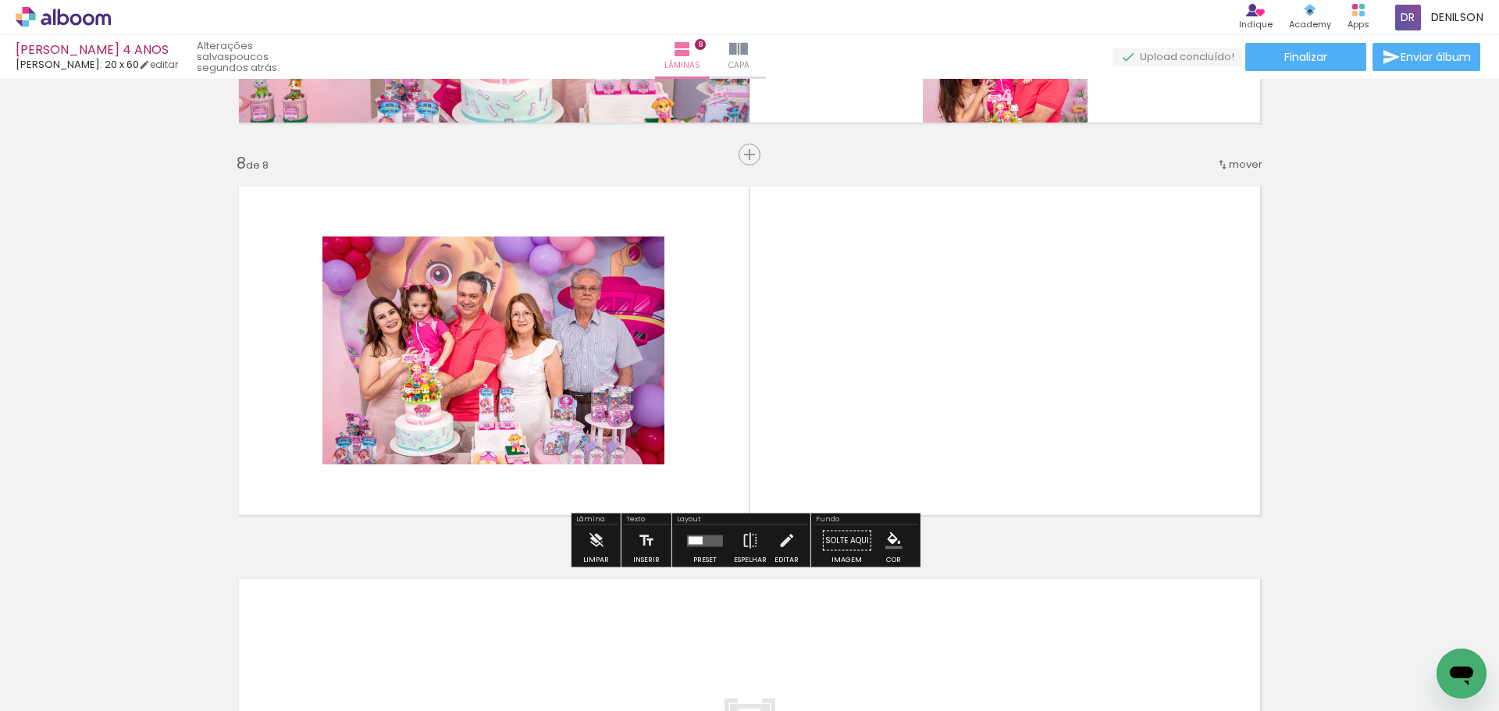
scroll to position [2703, 0]
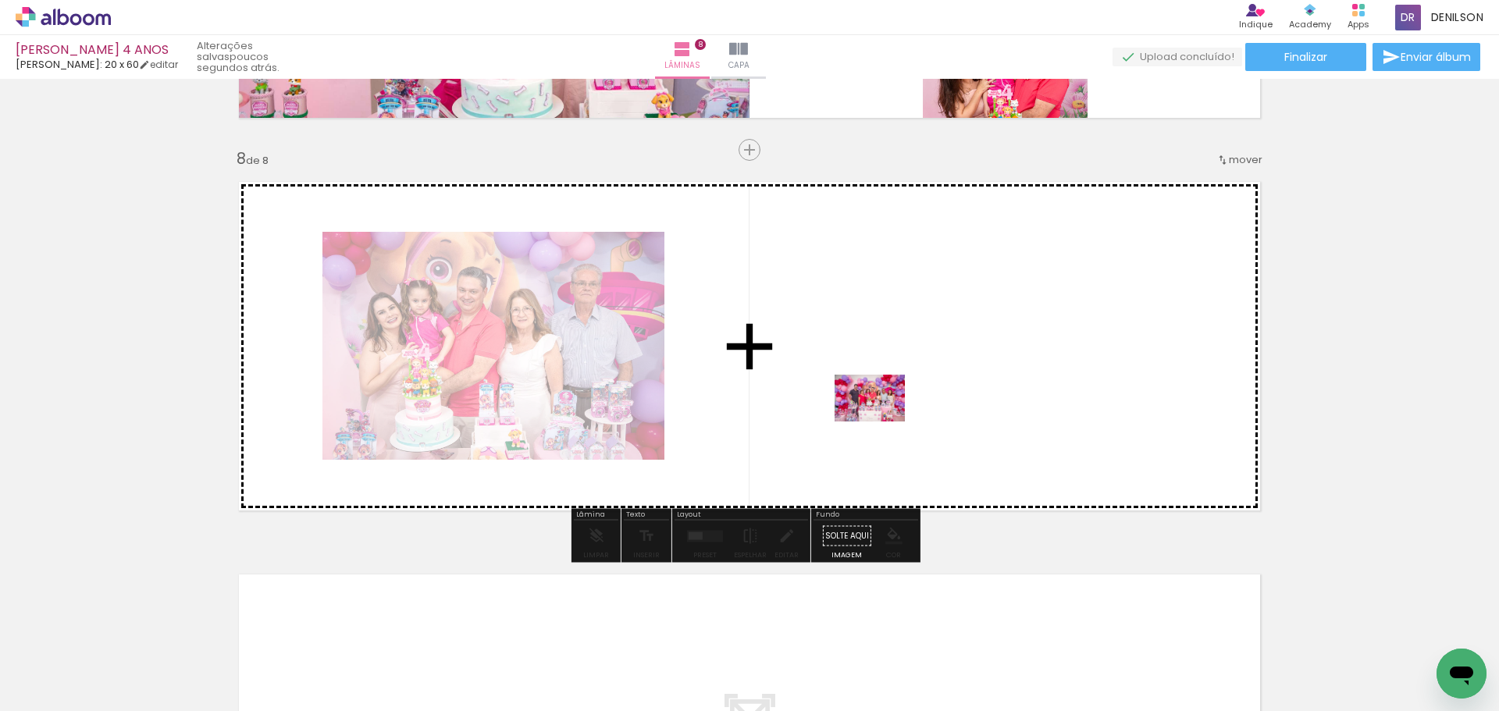
drag, startPoint x: 253, startPoint y: 662, endPoint x: 881, endPoint y: 422, distance: 672.8
click at [881, 422] on quentale-workspace at bounding box center [749, 355] width 1499 height 711
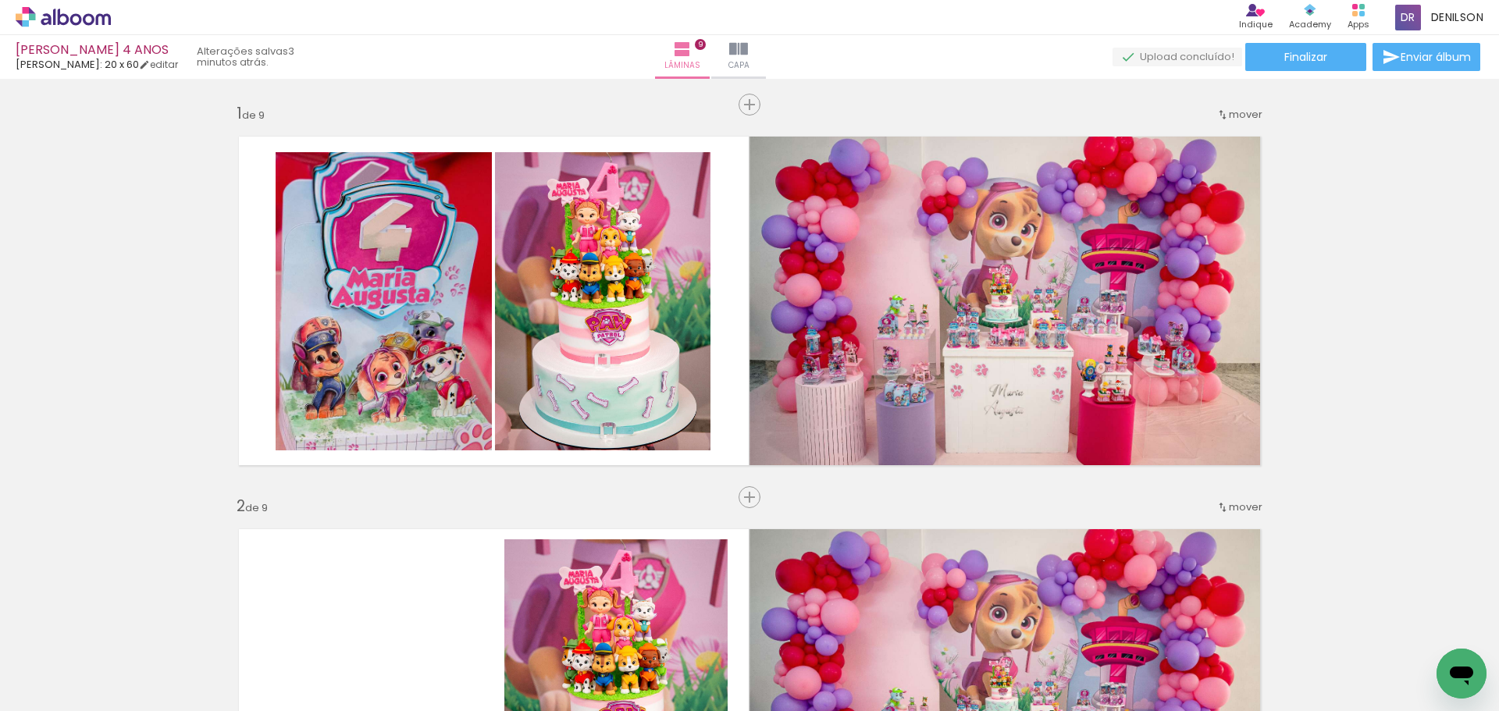
scroll to position [3096, 0]
